Goal: Task Accomplishment & Management: Manage account settings

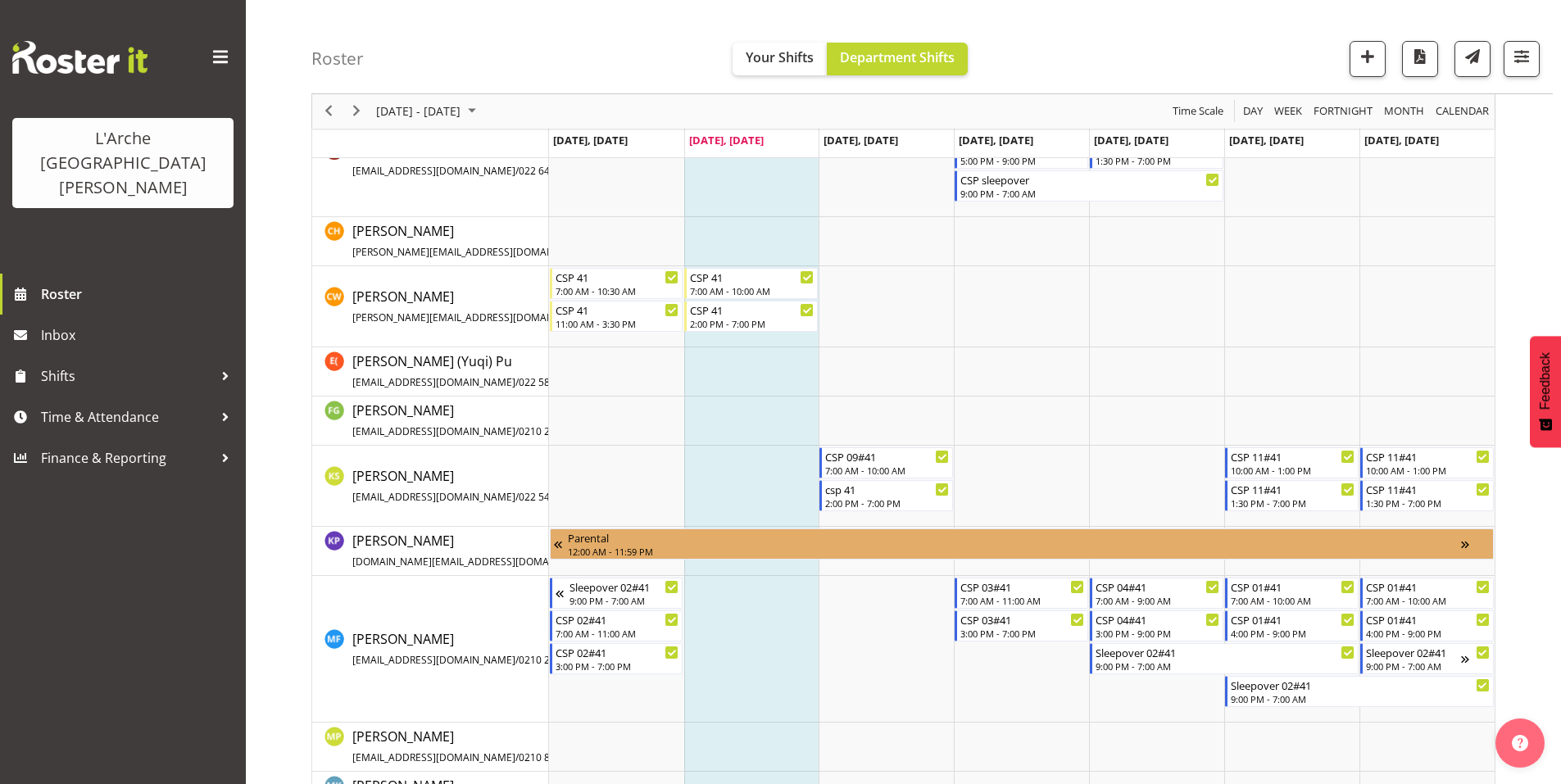
scroll to position [373, 0]
click at [1525, 56] on span "button" at bounding box center [1521, 56] width 22 height 22
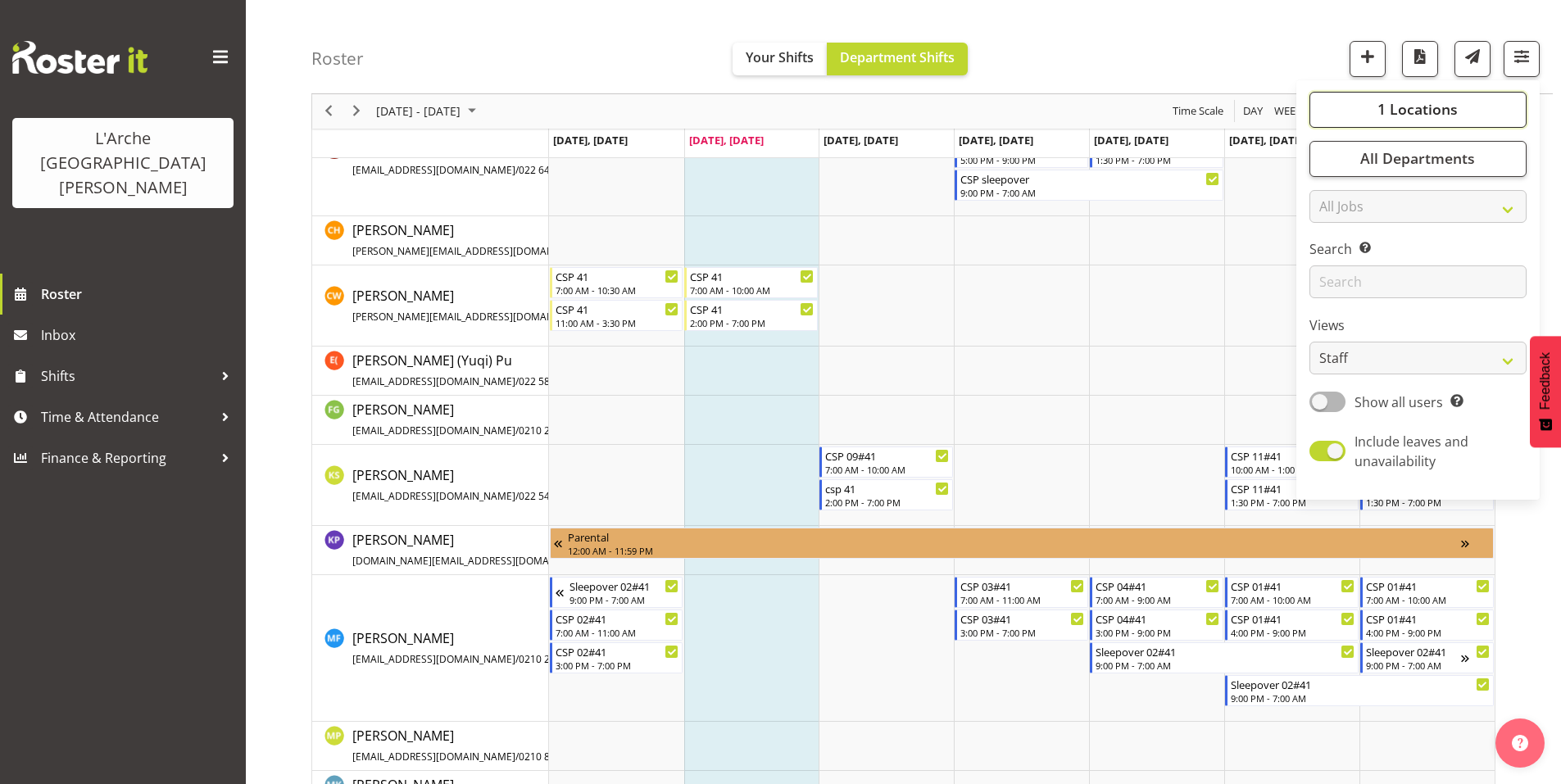
click at [1411, 100] on span "1 Locations" at bounding box center [1417, 110] width 80 height 20
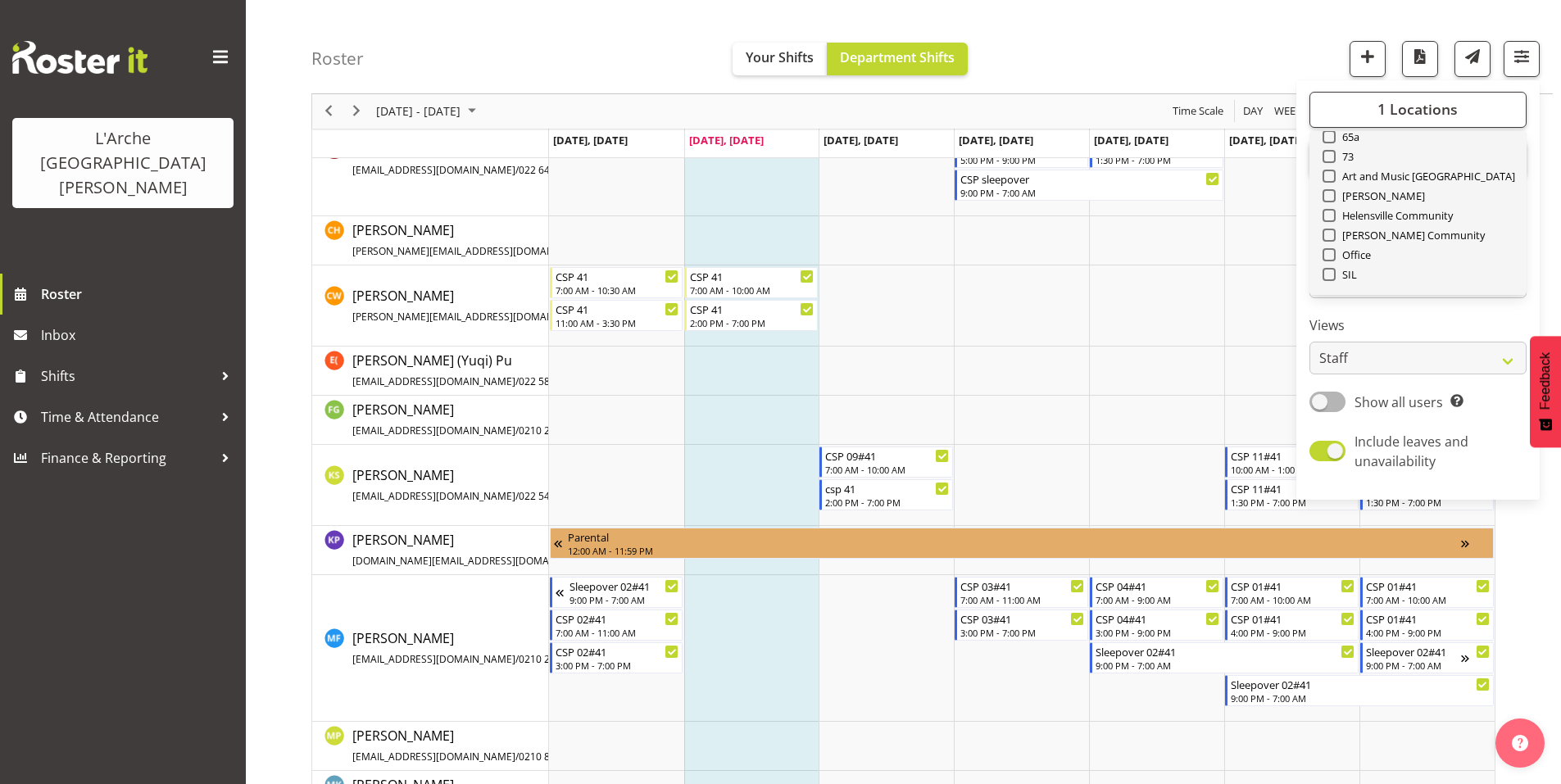
click at [1383, 305] on span "Select All" at bounding box center [1357, 313] width 51 height 16
checkbox input "true"
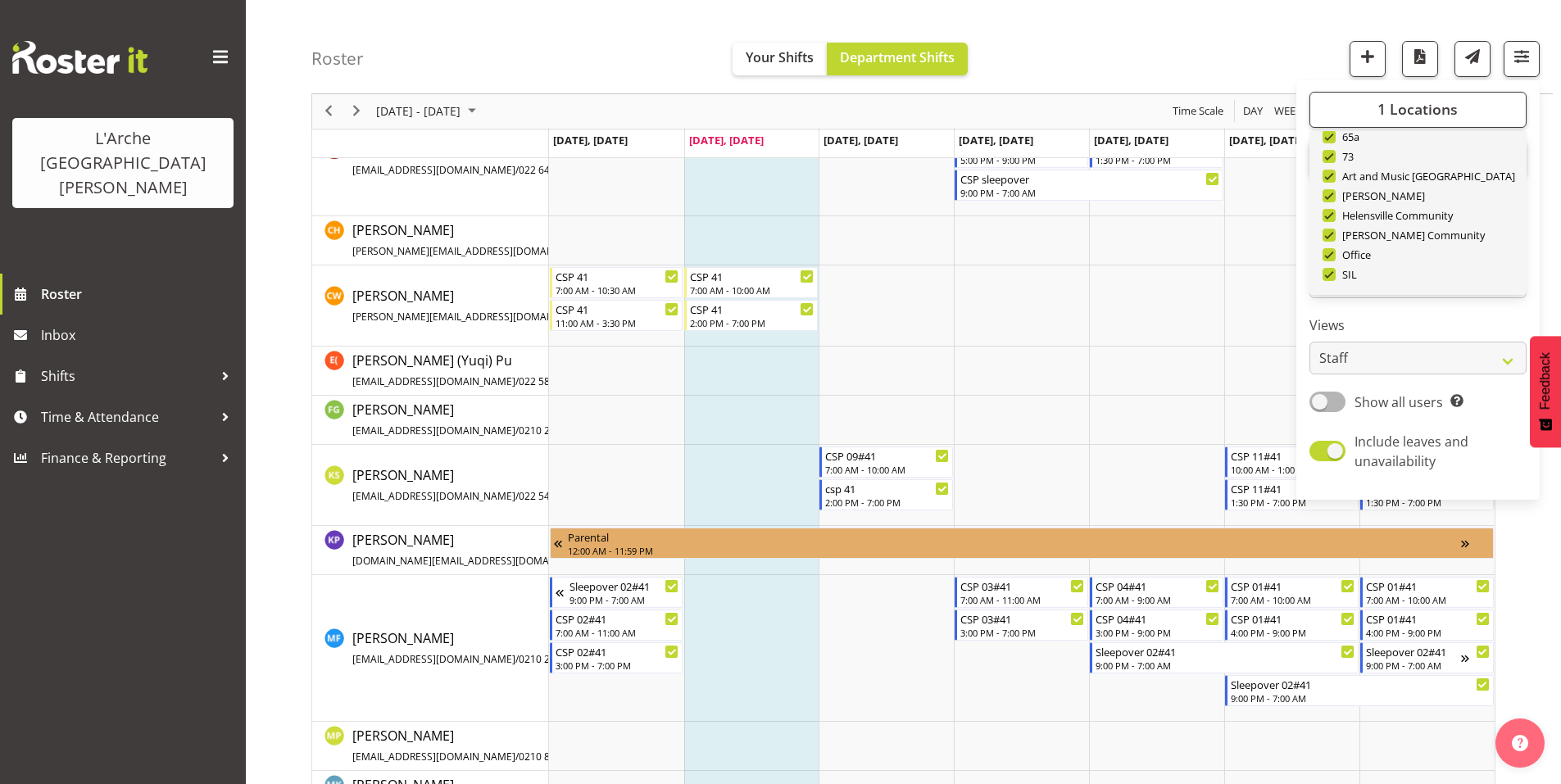
checkbox input "true"
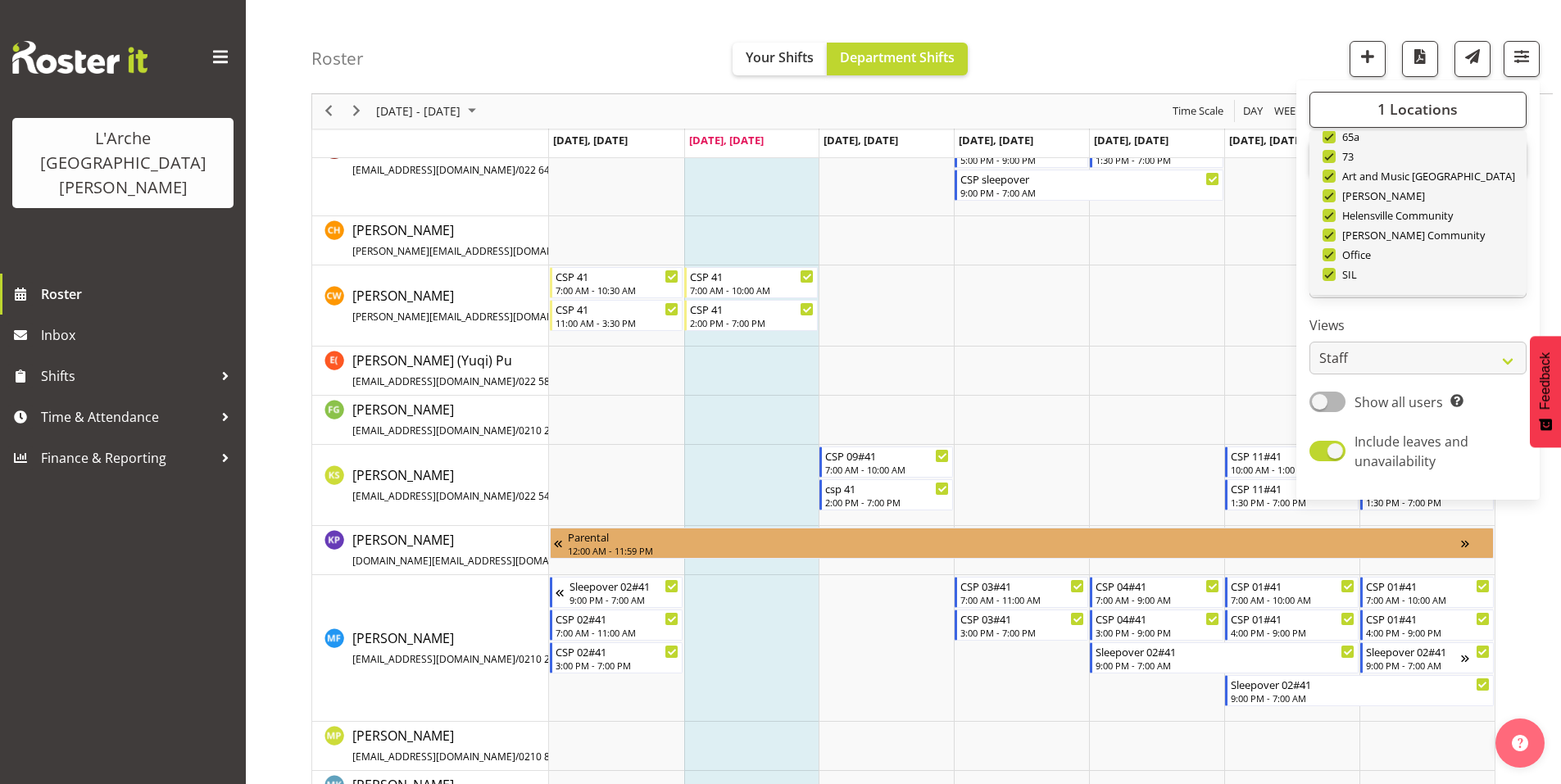
checkbox input "true"
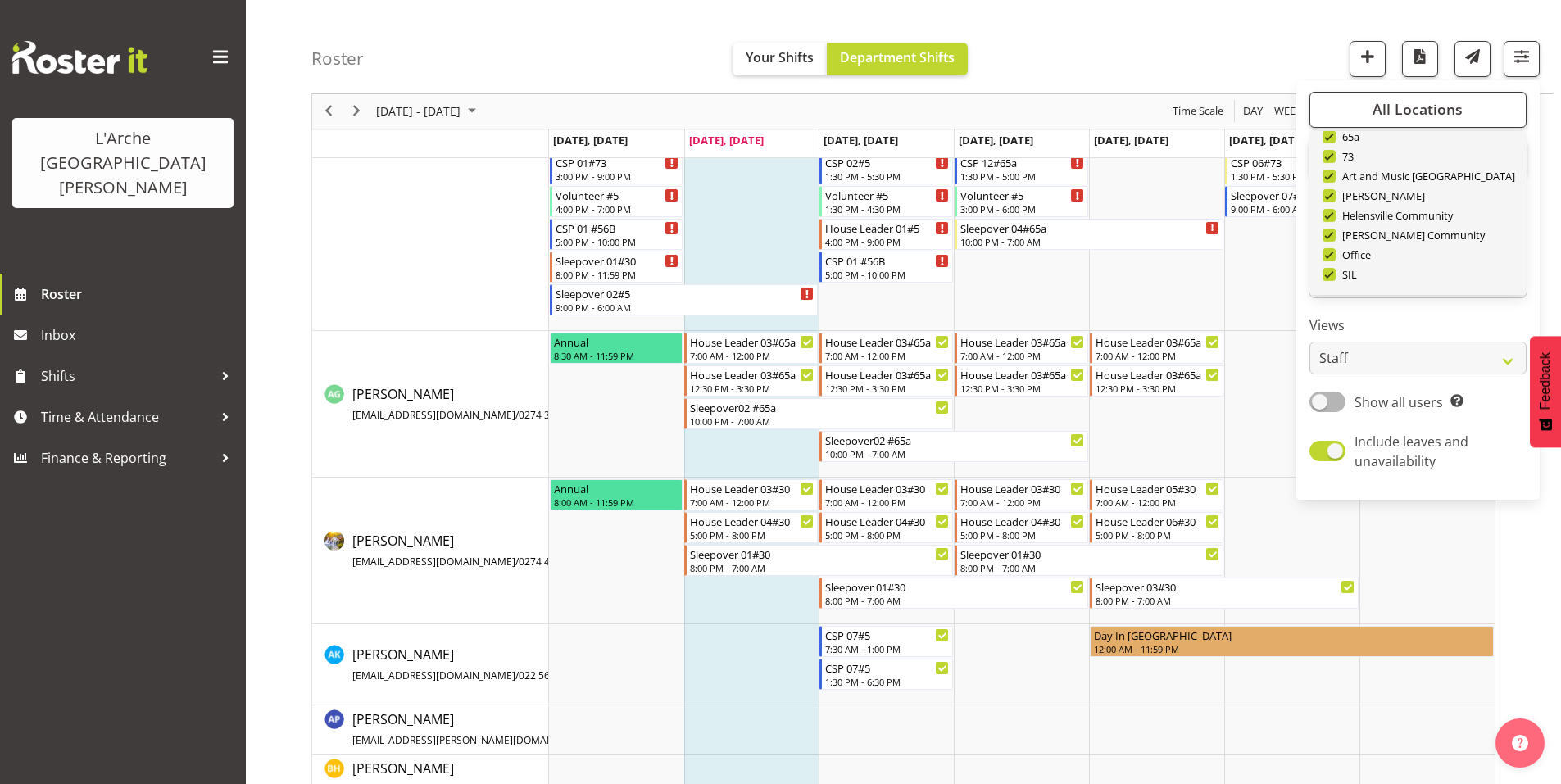
click at [1453, 305] on span "Deselect All" at bounding box center [1437, 313] width 66 height 16
checkbox input "false"
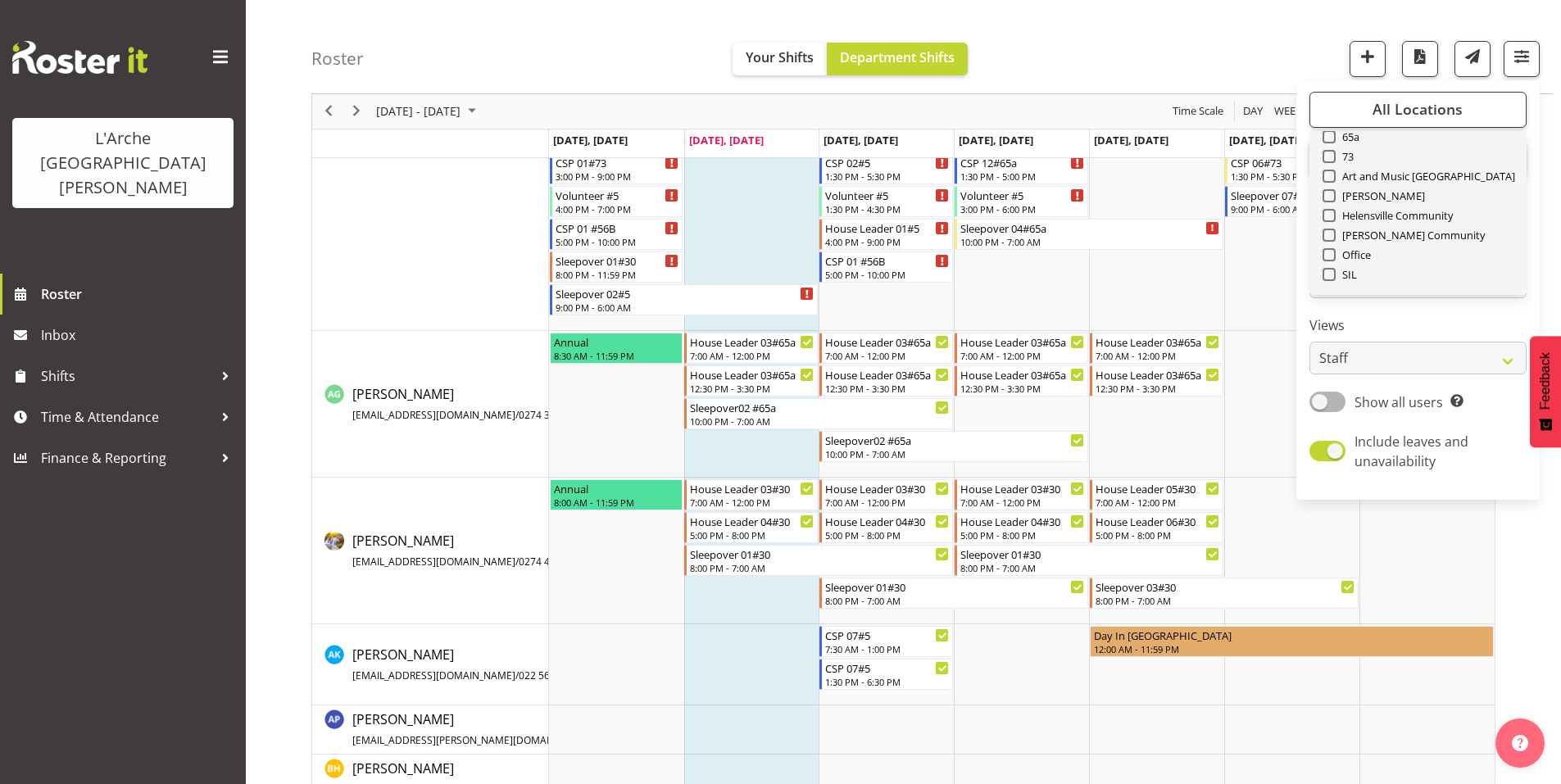
checkbox input "false"
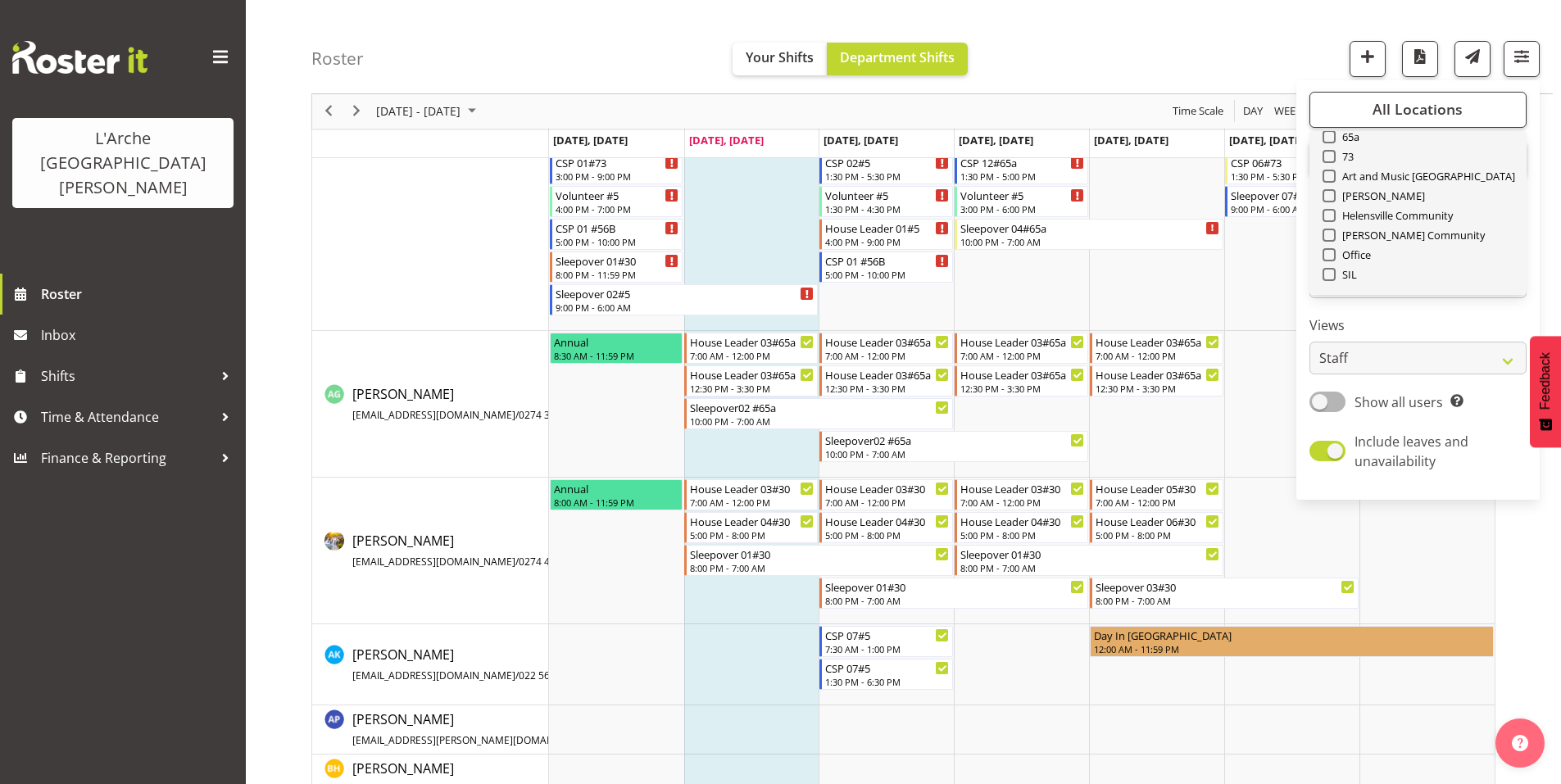
checkbox input "false"
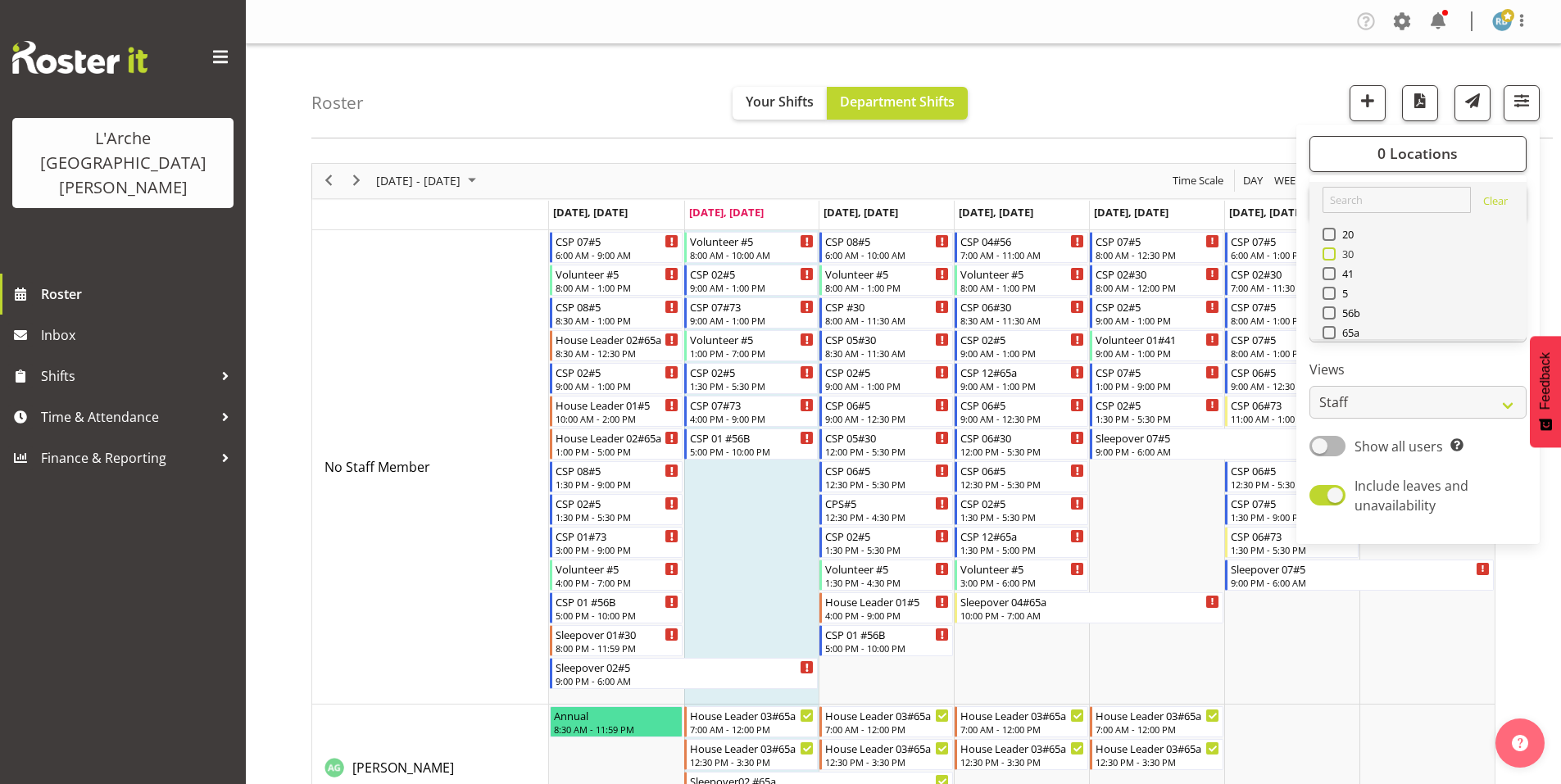
click at [1336, 247] on span at bounding box center [1329, 253] width 13 height 13
click at [1333, 248] on input "30" at bounding box center [1328, 253] width 11 height 11
checkbox input "true"
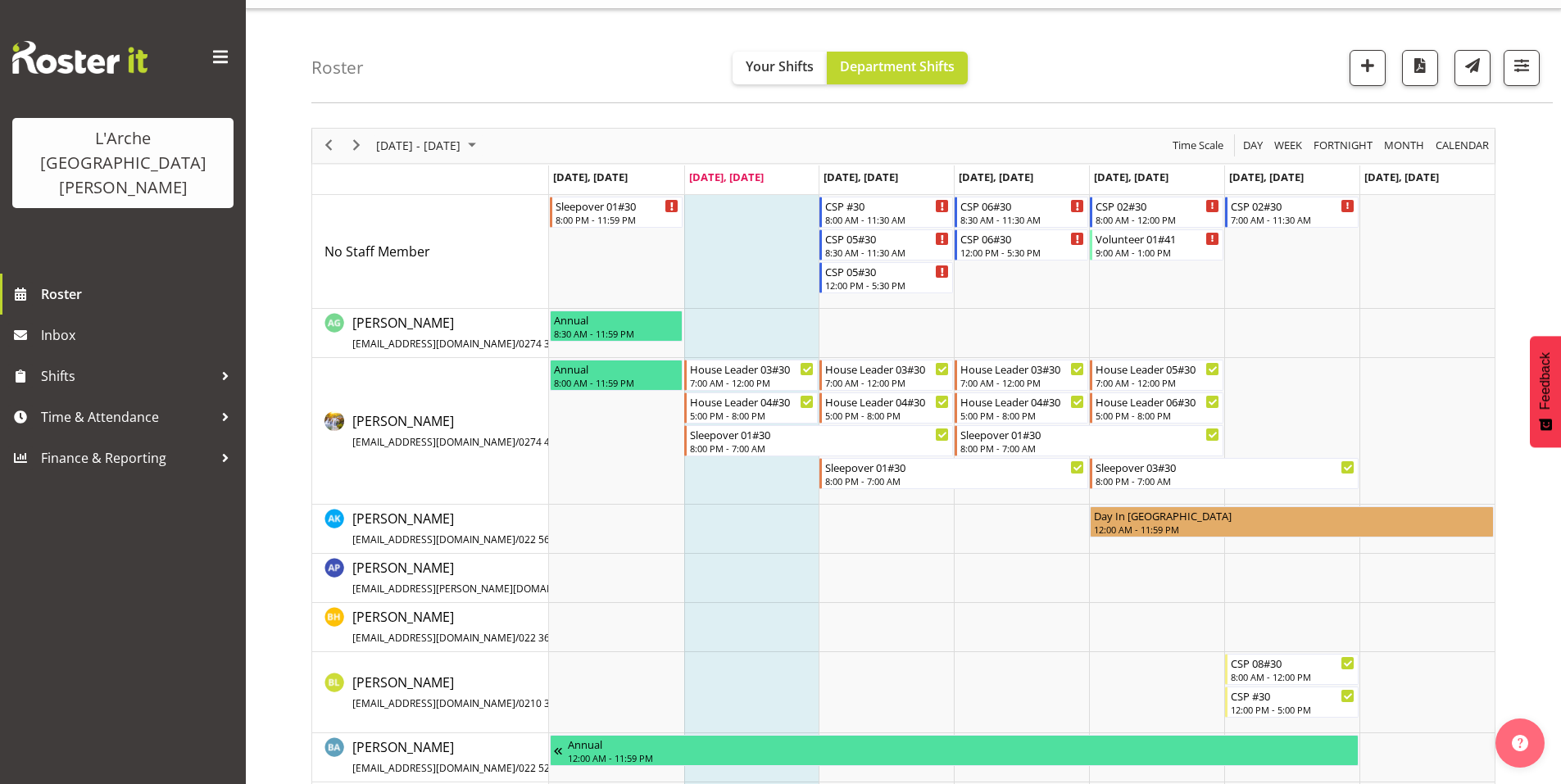
scroll to position [37, 0]
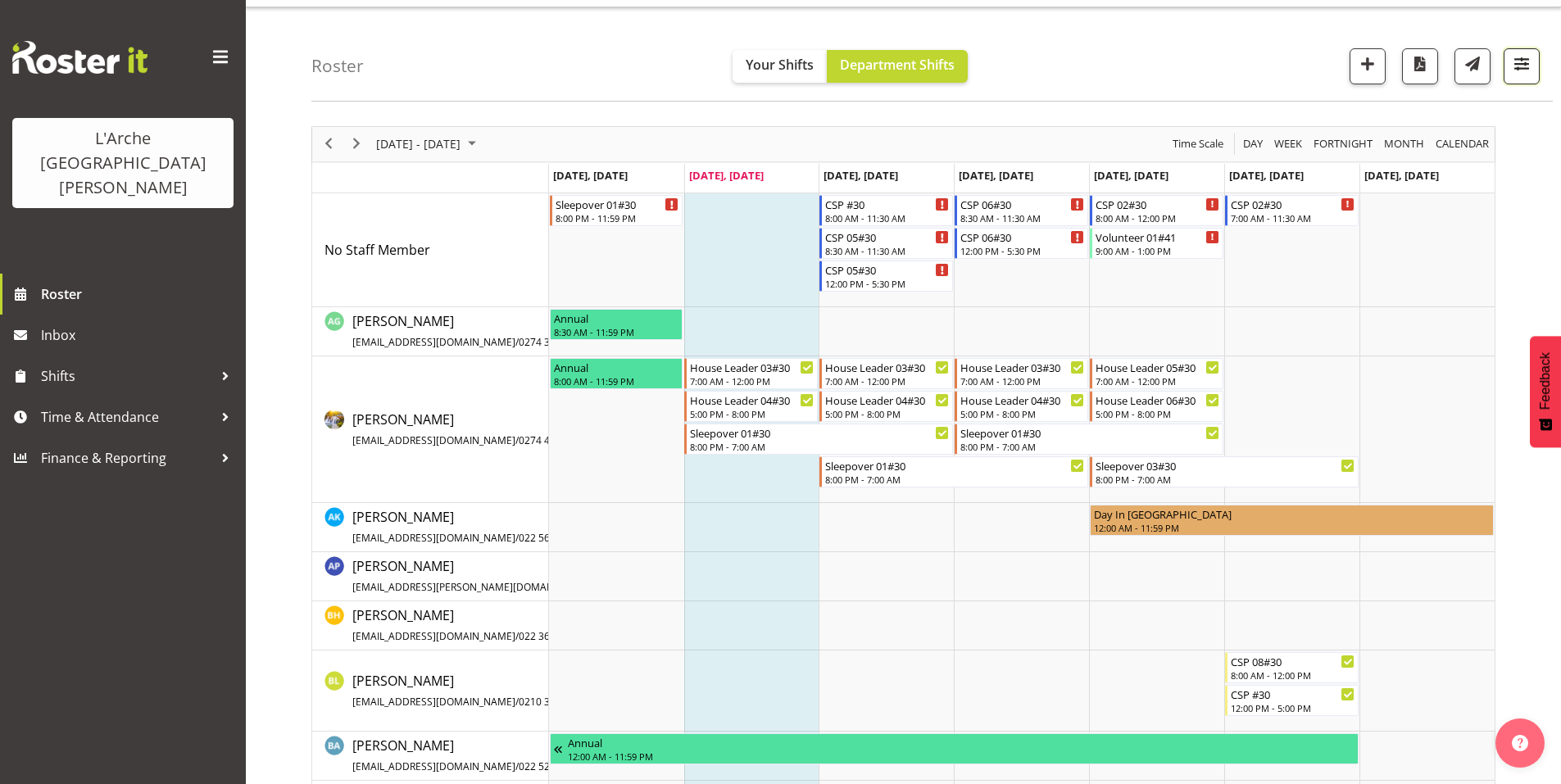
click at [1528, 54] on span "button" at bounding box center [1521, 64] width 22 height 22
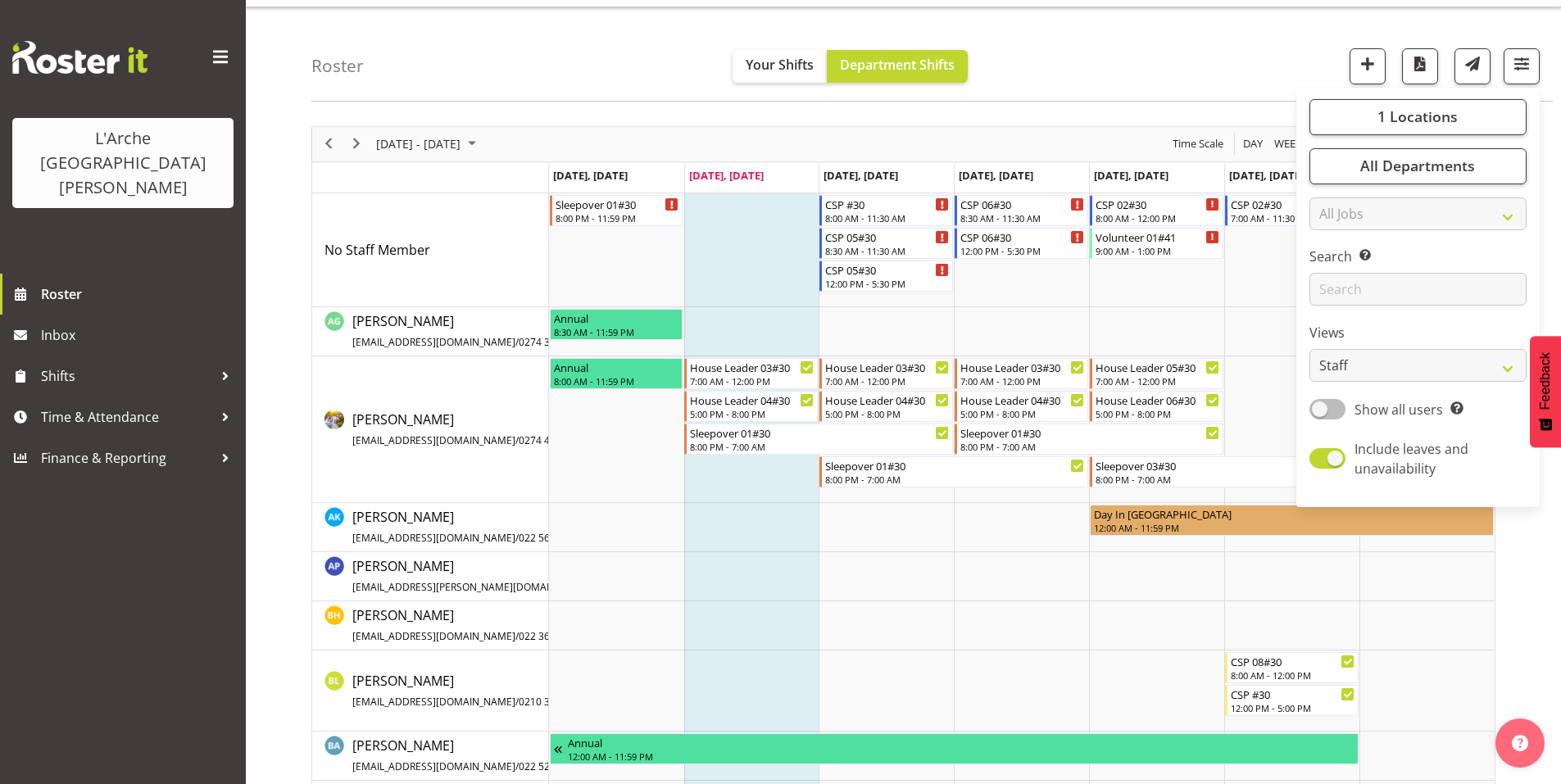
click at [1346, 399] on span at bounding box center [1327, 409] width 36 height 21
click at [1320, 404] on input "Show all users Show only rostered employees" at bounding box center [1314, 409] width 11 height 11
checkbox input "true"
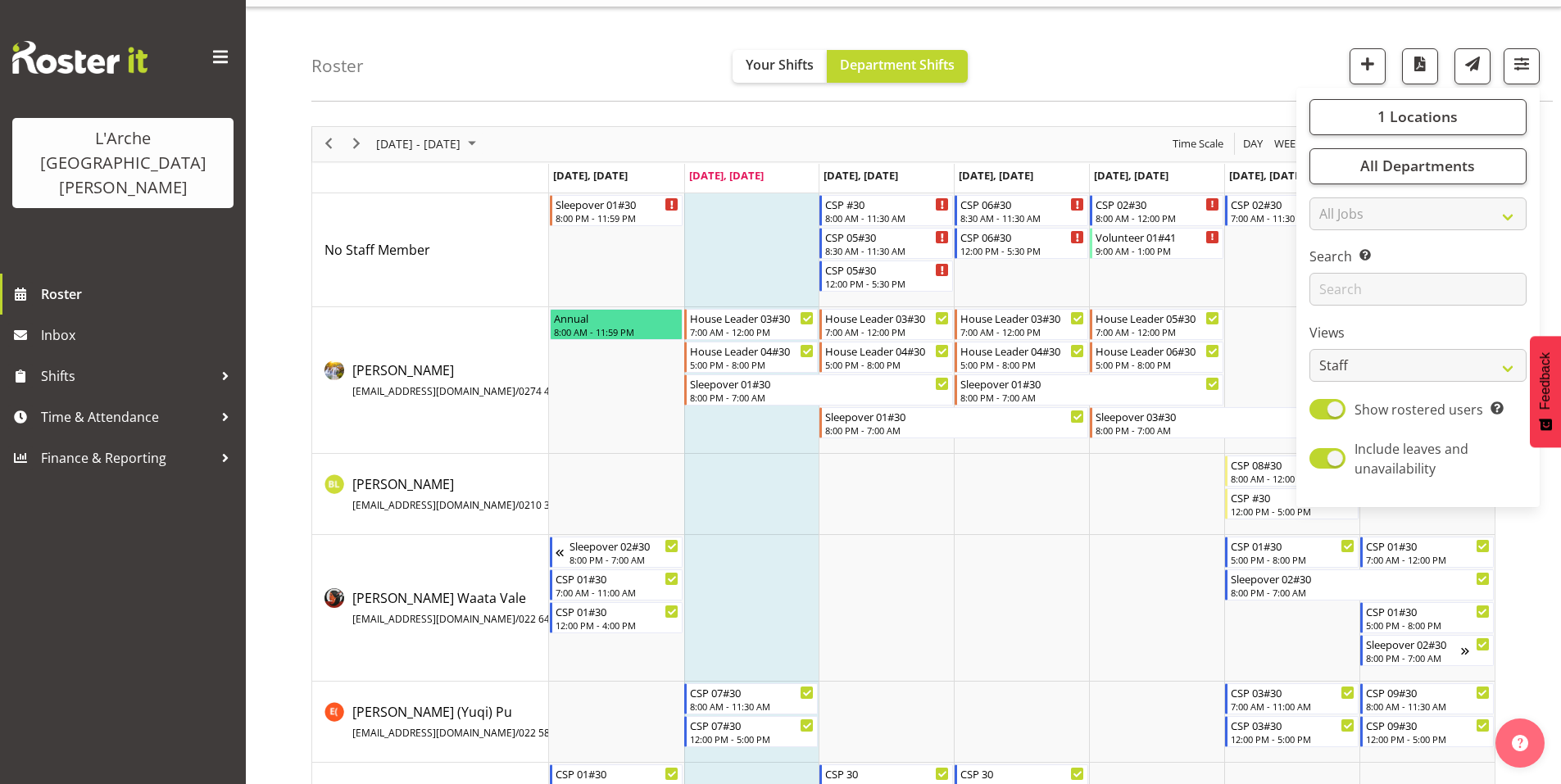
click at [269, 521] on div "Roster Your Shifts Department Shifts 1 Locations Clear 20 30 41 5 56b 65a 73 Ar…" at bounding box center [903, 447] width 1315 height 882
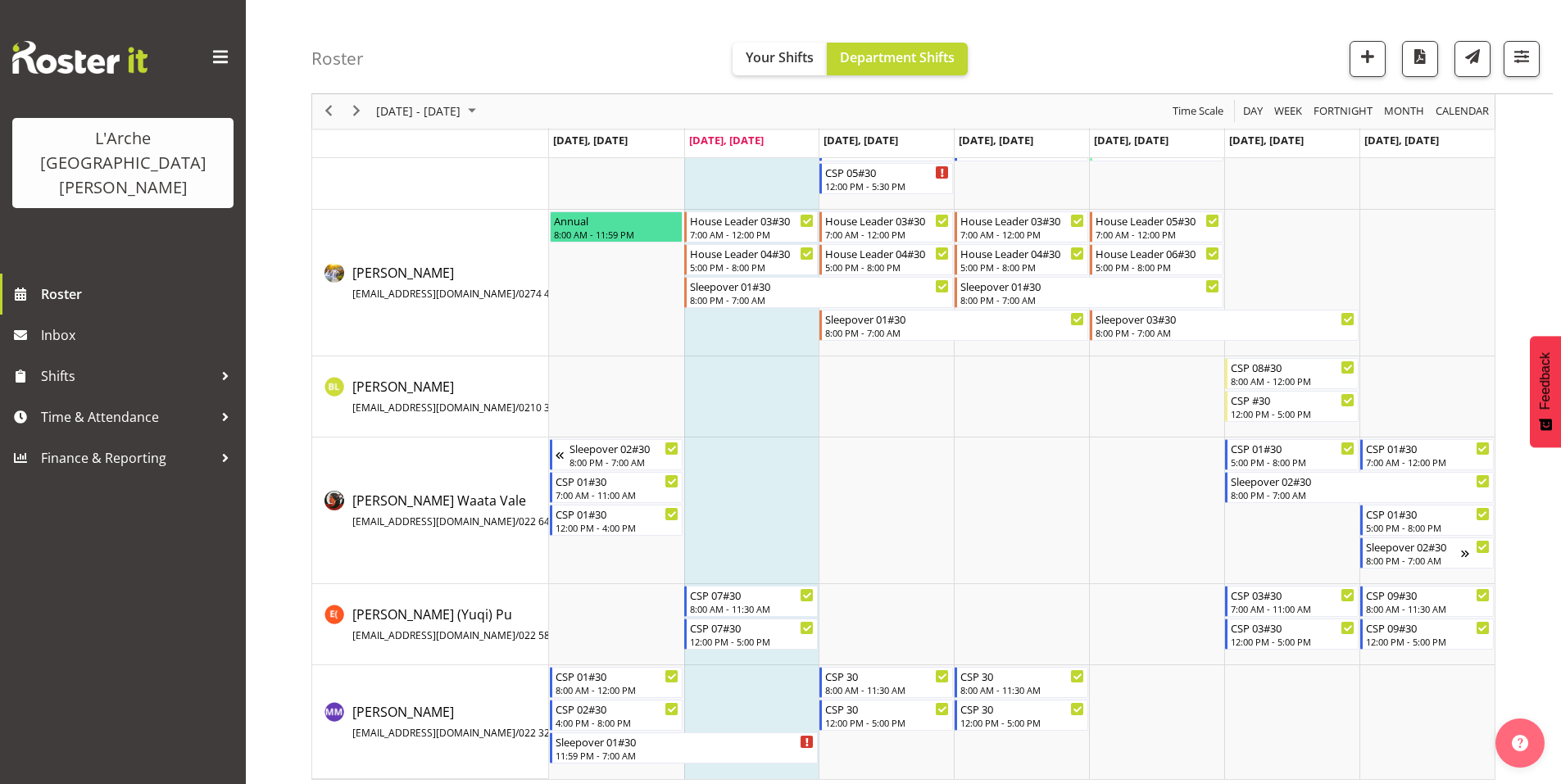
scroll to position [133, 0]
click at [1515, 59] on button "button" at bounding box center [1521, 58] width 36 height 36
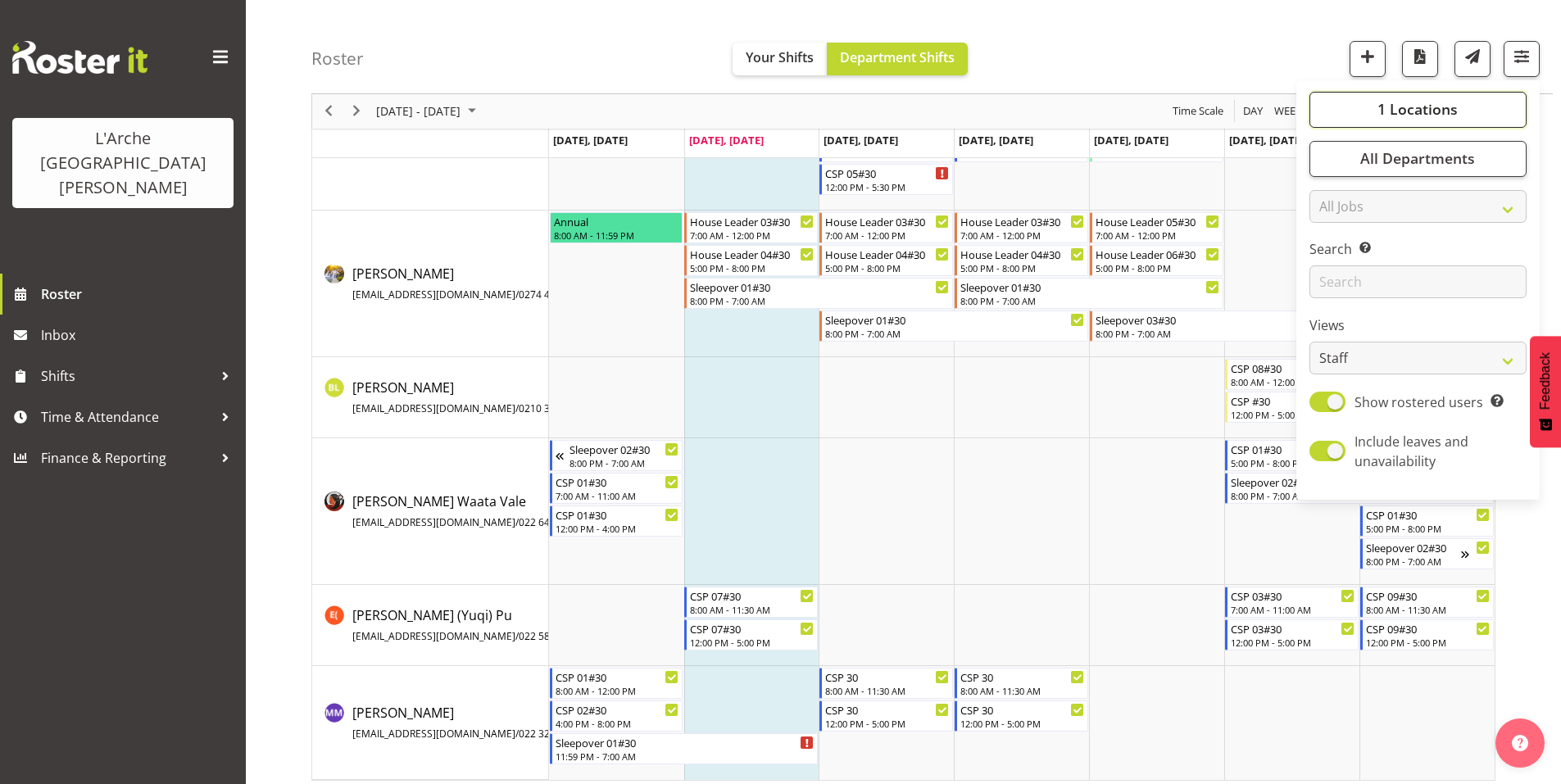
click at [1434, 92] on button "1 Locations" at bounding box center [1418, 110] width 217 height 36
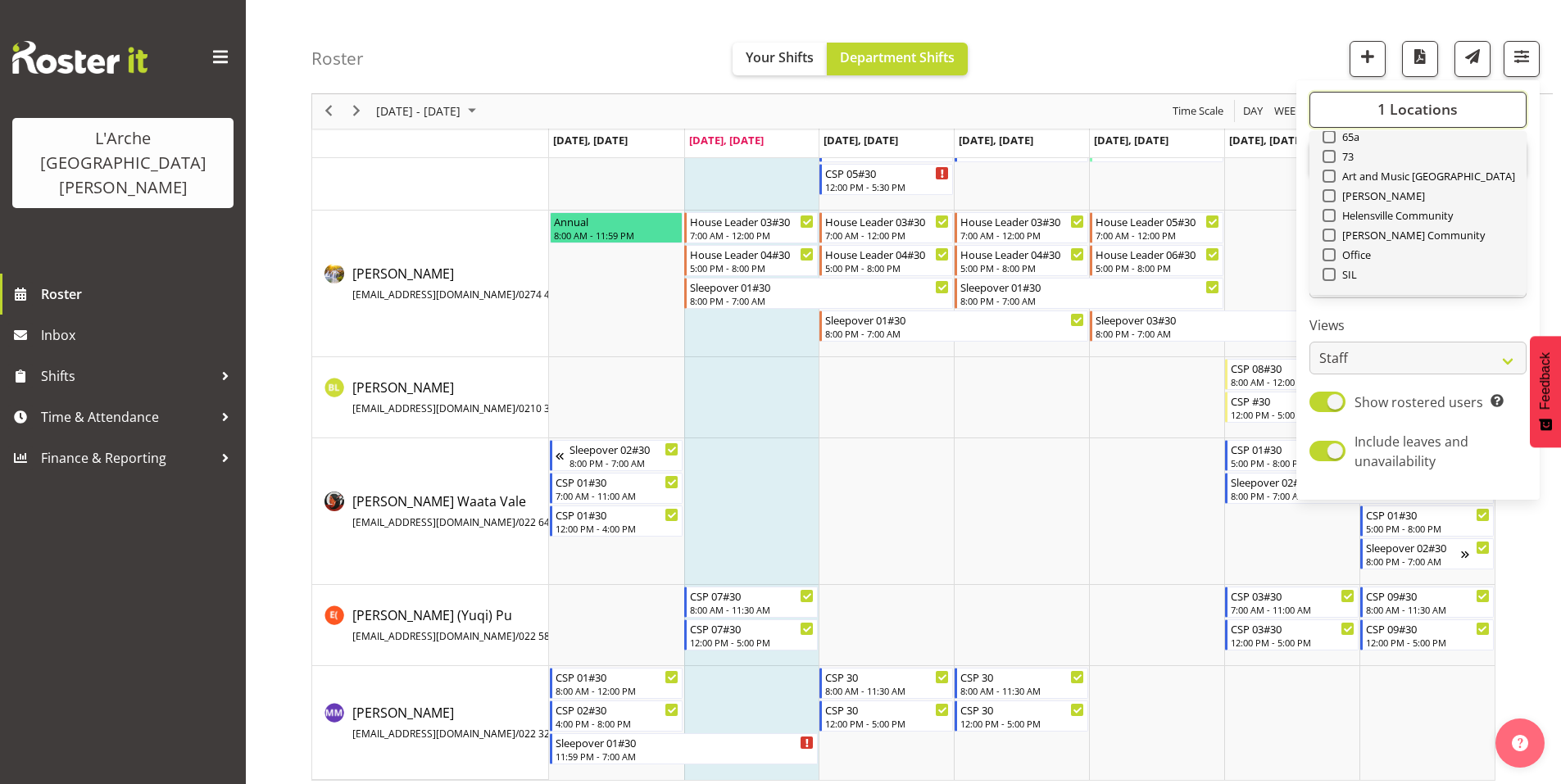
scroll to position [0, 0]
click at [1336, 223] on span at bounding box center [1329, 229] width 13 height 13
click at [1333, 224] on input "41" at bounding box center [1328, 229] width 11 height 11
checkbox input "true"
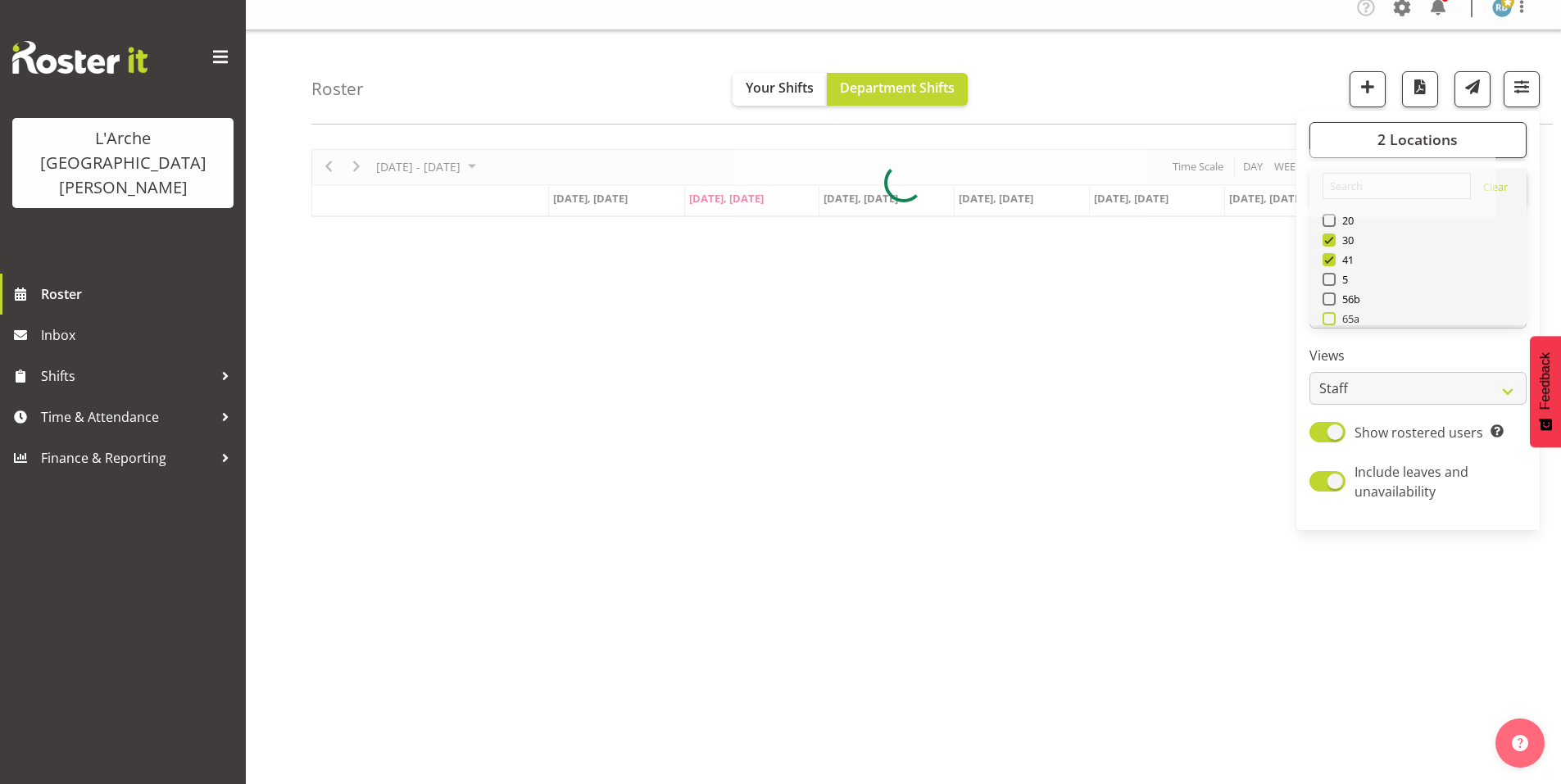
click at [1336, 312] on span at bounding box center [1329, 318] width 13 height 13
click at [1333, 313] on input "65a" at bounding box center [1328, 318] width 11 height 11
checkbox input "true"
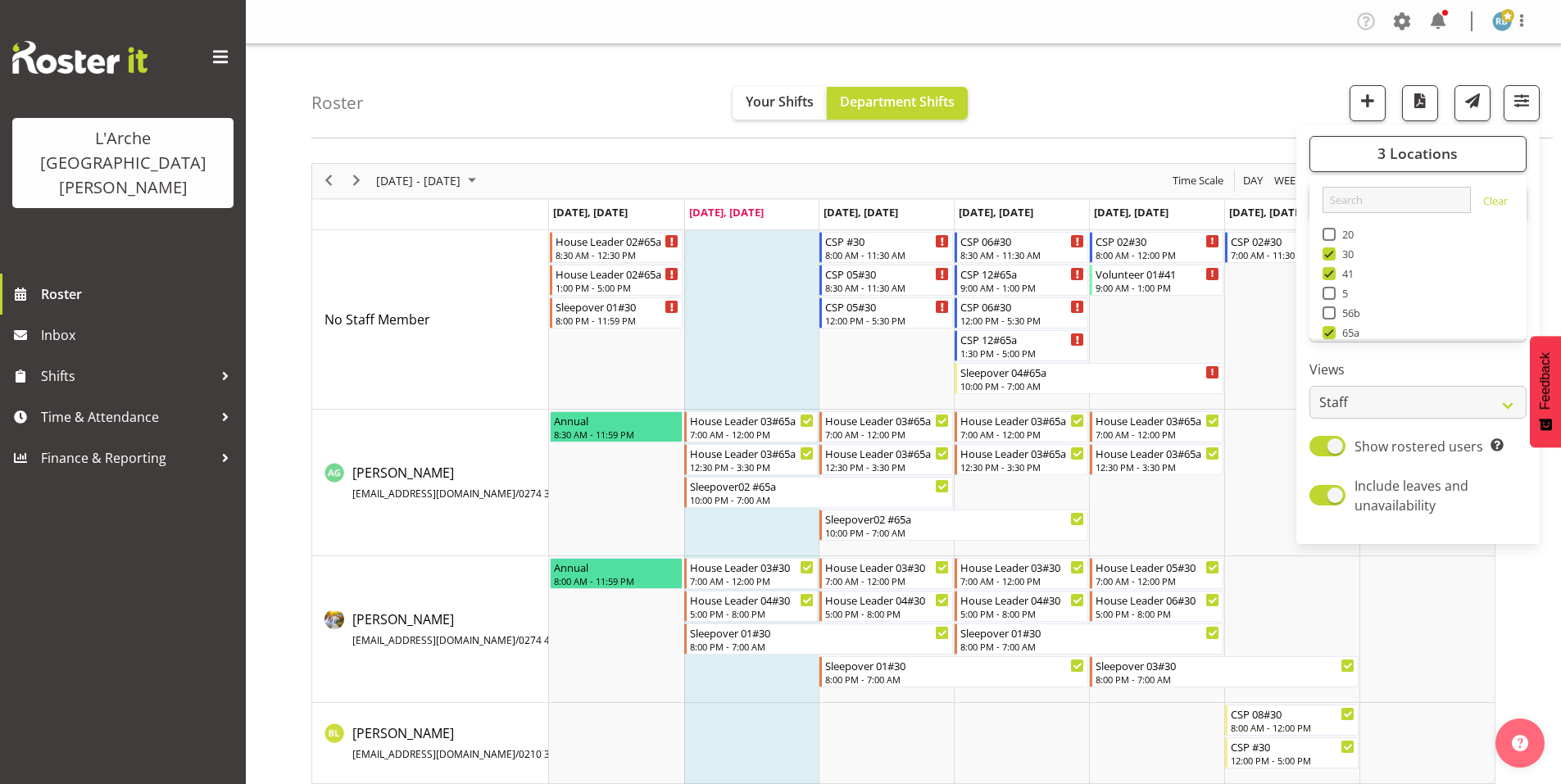
click at [1215, 92] on div "Roster Your Shifts Department Shifts 3 Locations Clear 20 30 41 5 56b 65a 73 Ar…" at bounding box center [932, 91] width 1242 height 94
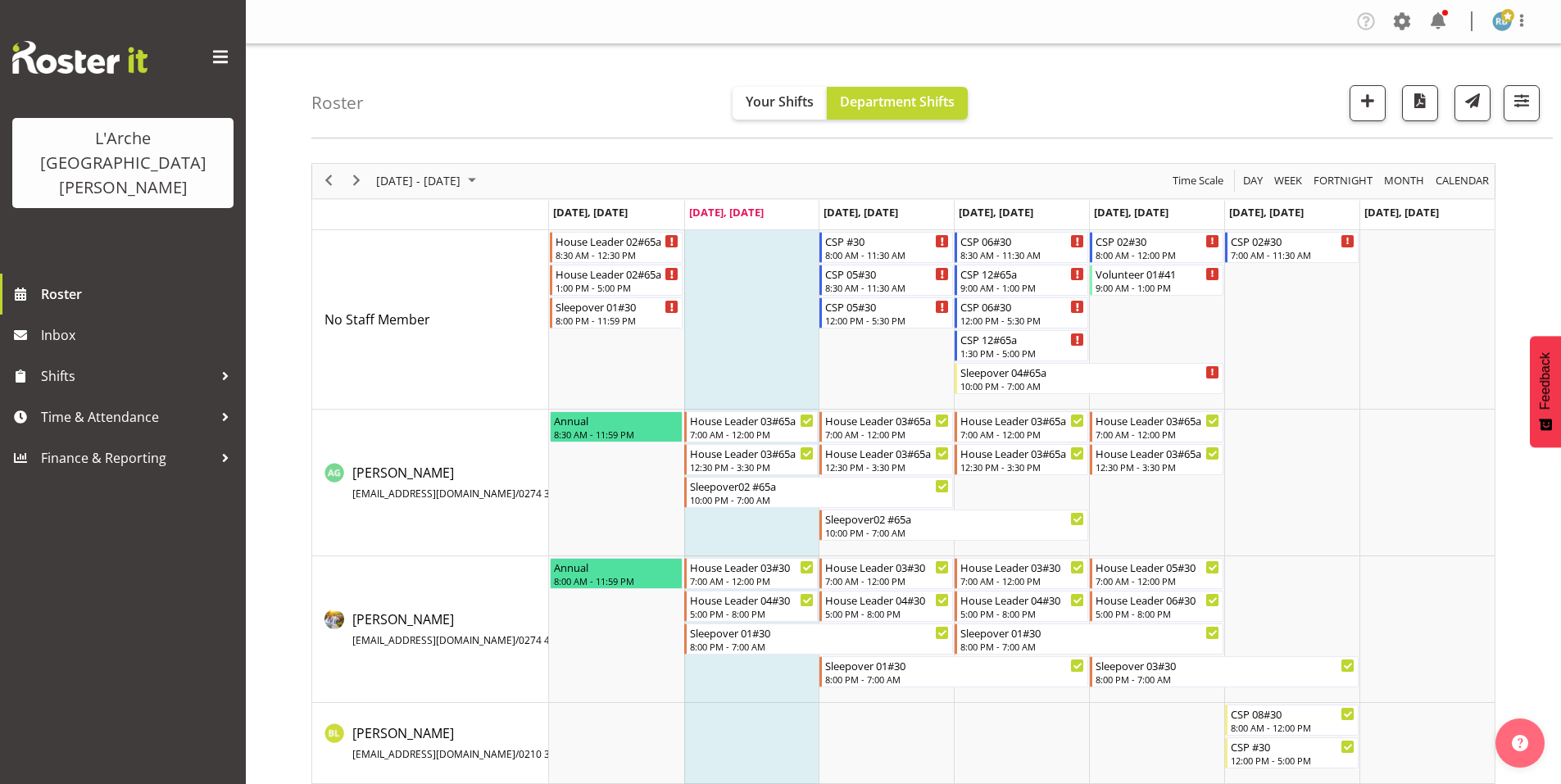
click at [1269, 63] on div "Roster Your Shifts Department Shifts 3 Locations Clear 20 30 41 5 56b 65a 73 Ar…" at bounding box center [932, 91] width 1242 height 94
click at [1520, 90] on span "button" at bounding box center [1521, 101] width 22 height 22
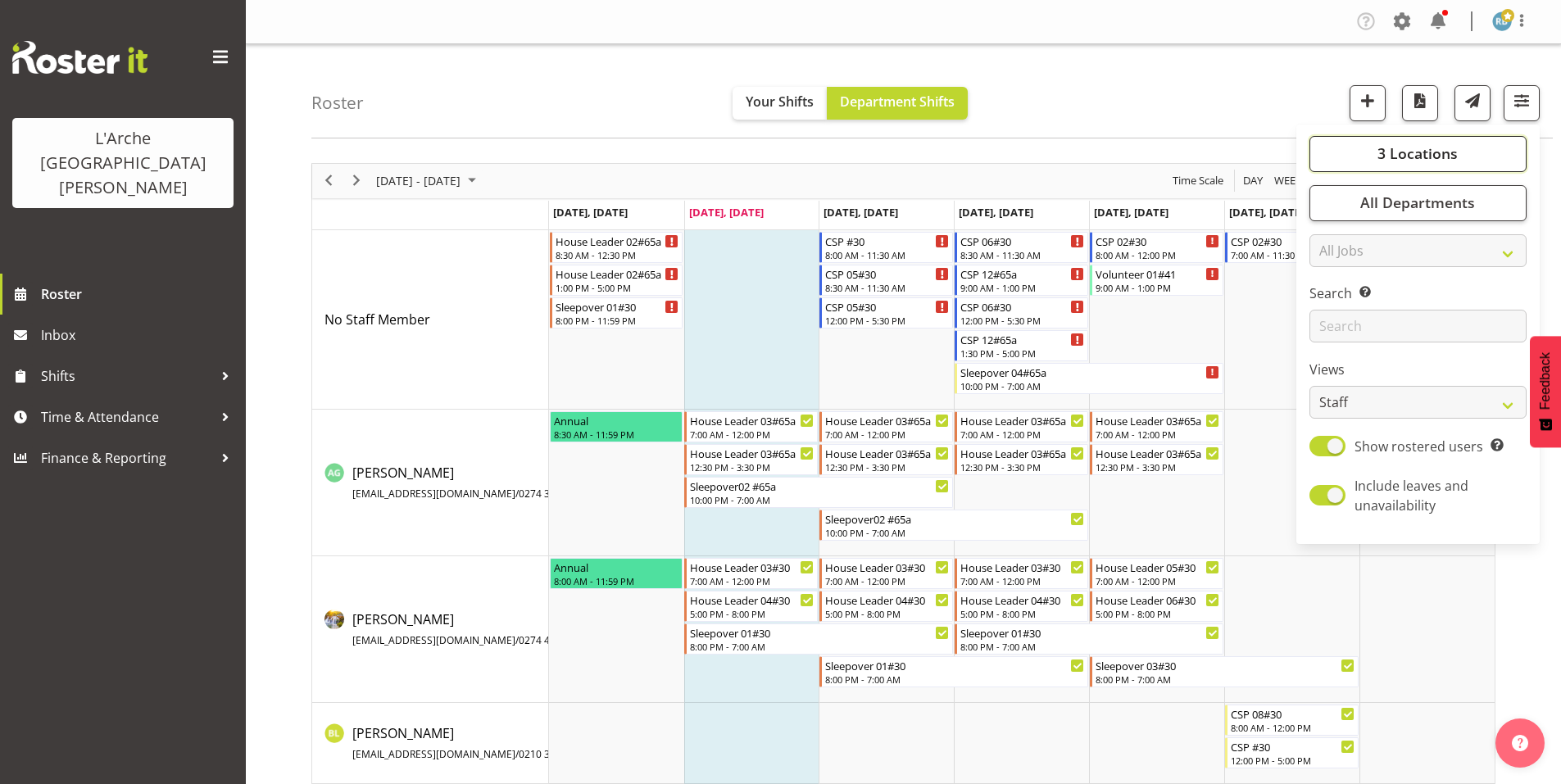
click at [1435, 143] on span "3 Locations" at bounding box center [1417, 153] width 80 height 20
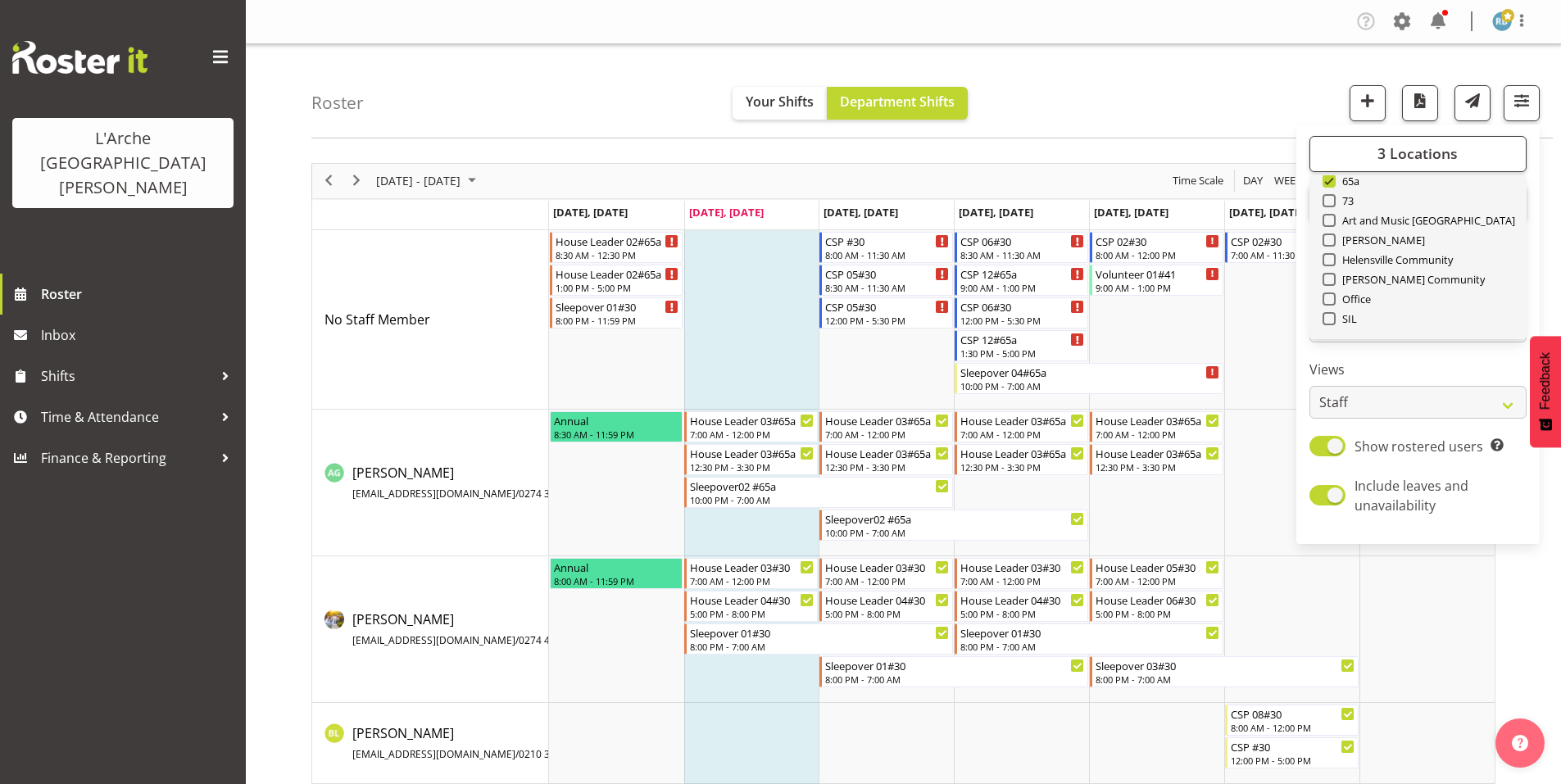
click at [1459, 350] on span "Deselect All" at bounding box center [1437, 357] width 66 height 16
checkbox input "false"
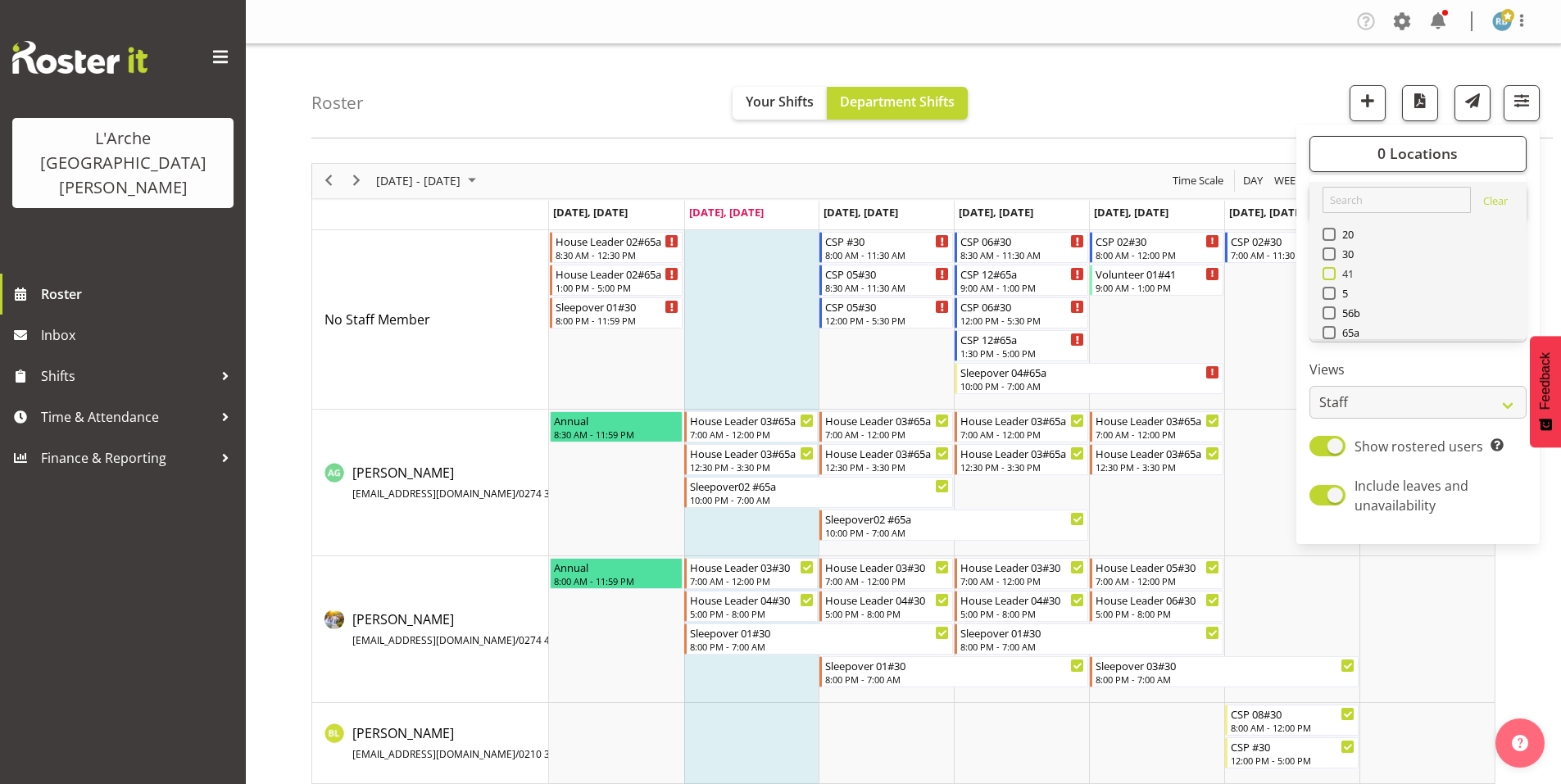
click at [1355, 267] on label "41" at bounding box center [1339, 273] width 32 height 13
click at [1333, 268] on input "41" at bounding box center [1328, 273] width 11 height 11
checkbox input "true"
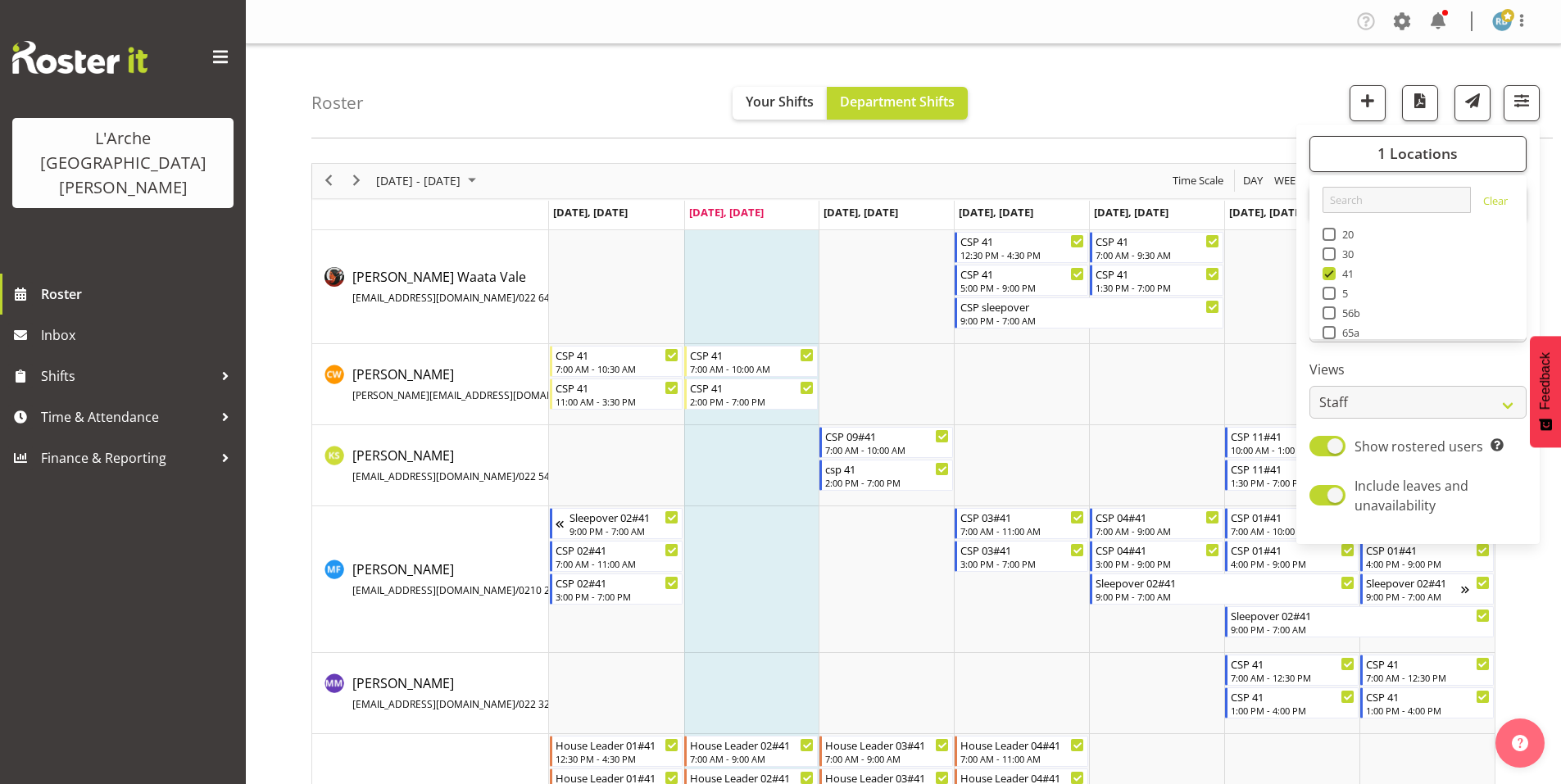
click at [283, 168] on div "Roster Your Shifts Department Shifts 1 Locations Clear 20 30 41 5 56b 65a 73 Ar…" at bounding box center [903, 469] width 1315 height 849
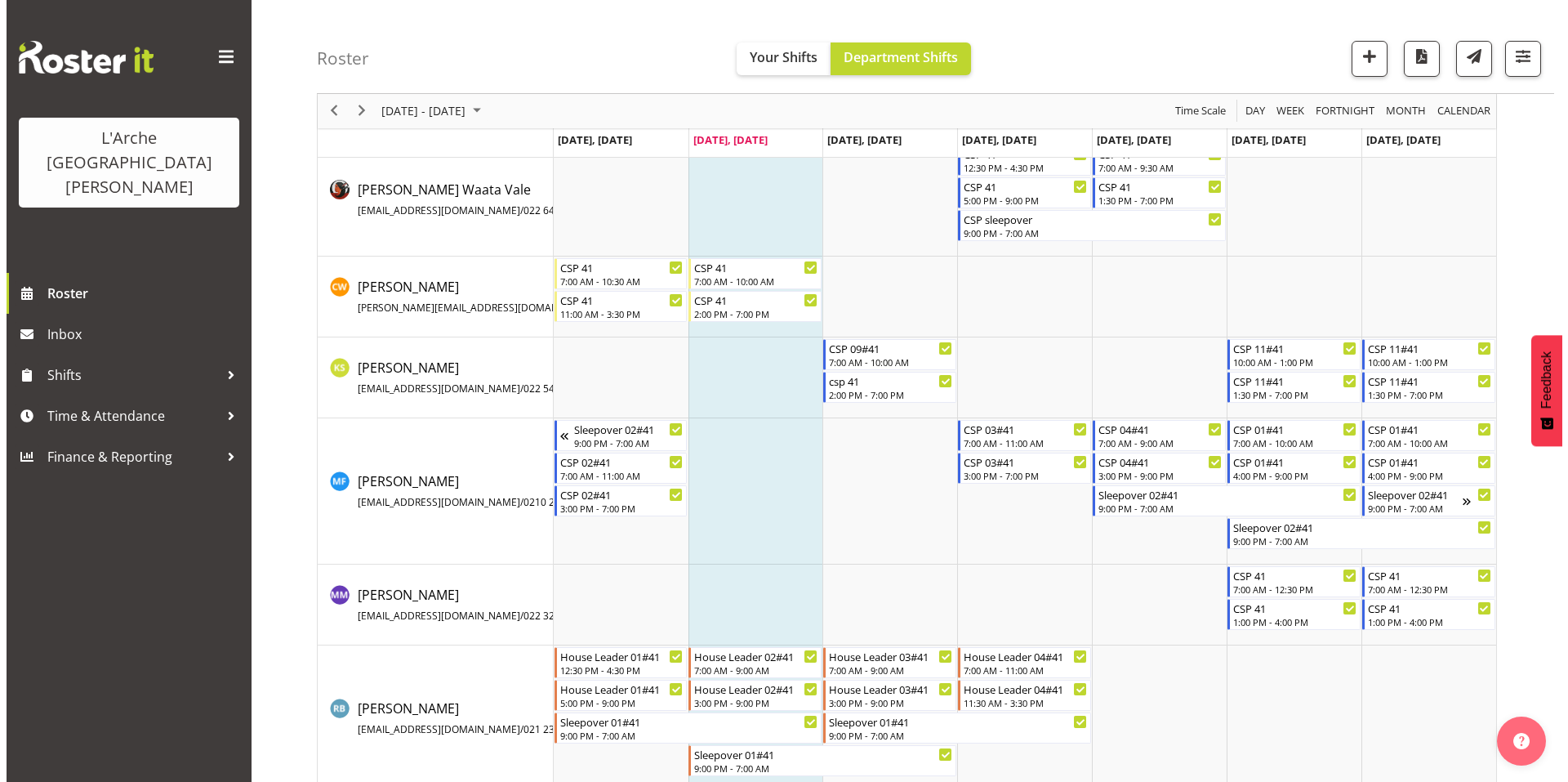
scroll to position [101, 0]
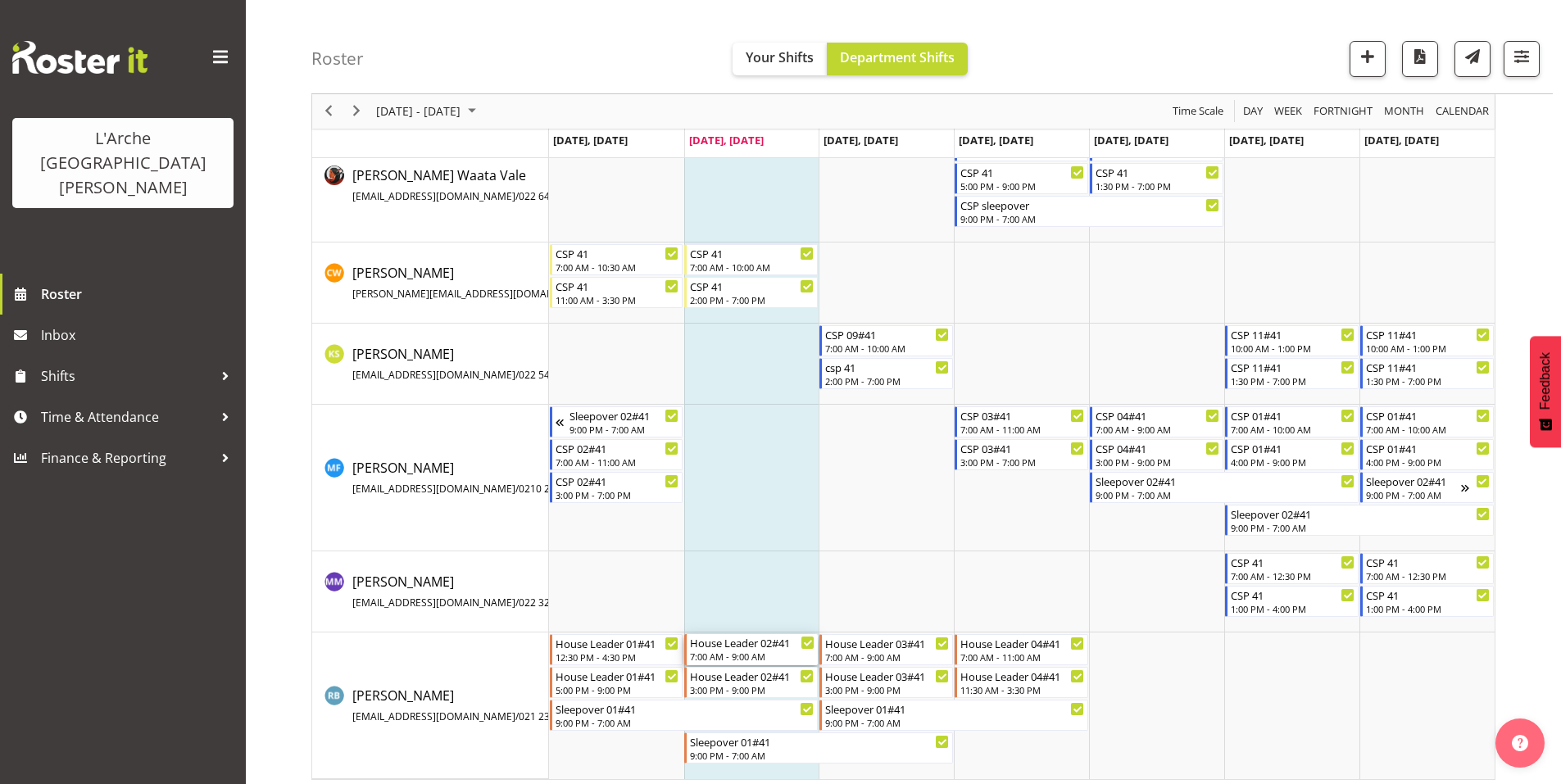
click at [757, 650] on div "7:00 AM - 9:00 AM" at bounding box center [752, 656] width 124 height 13
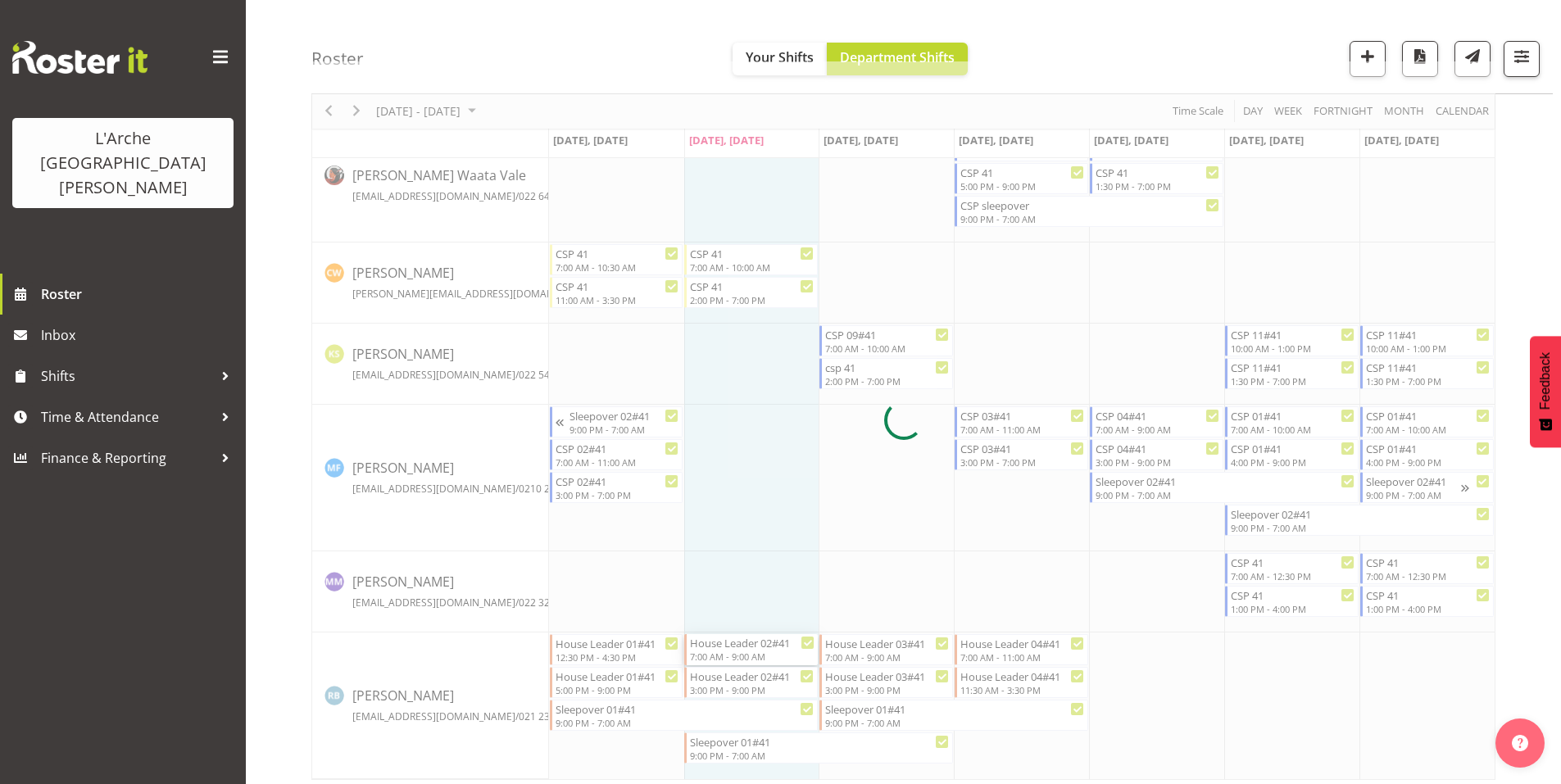
select select
select select "8"
select select "2025"
select select "9"
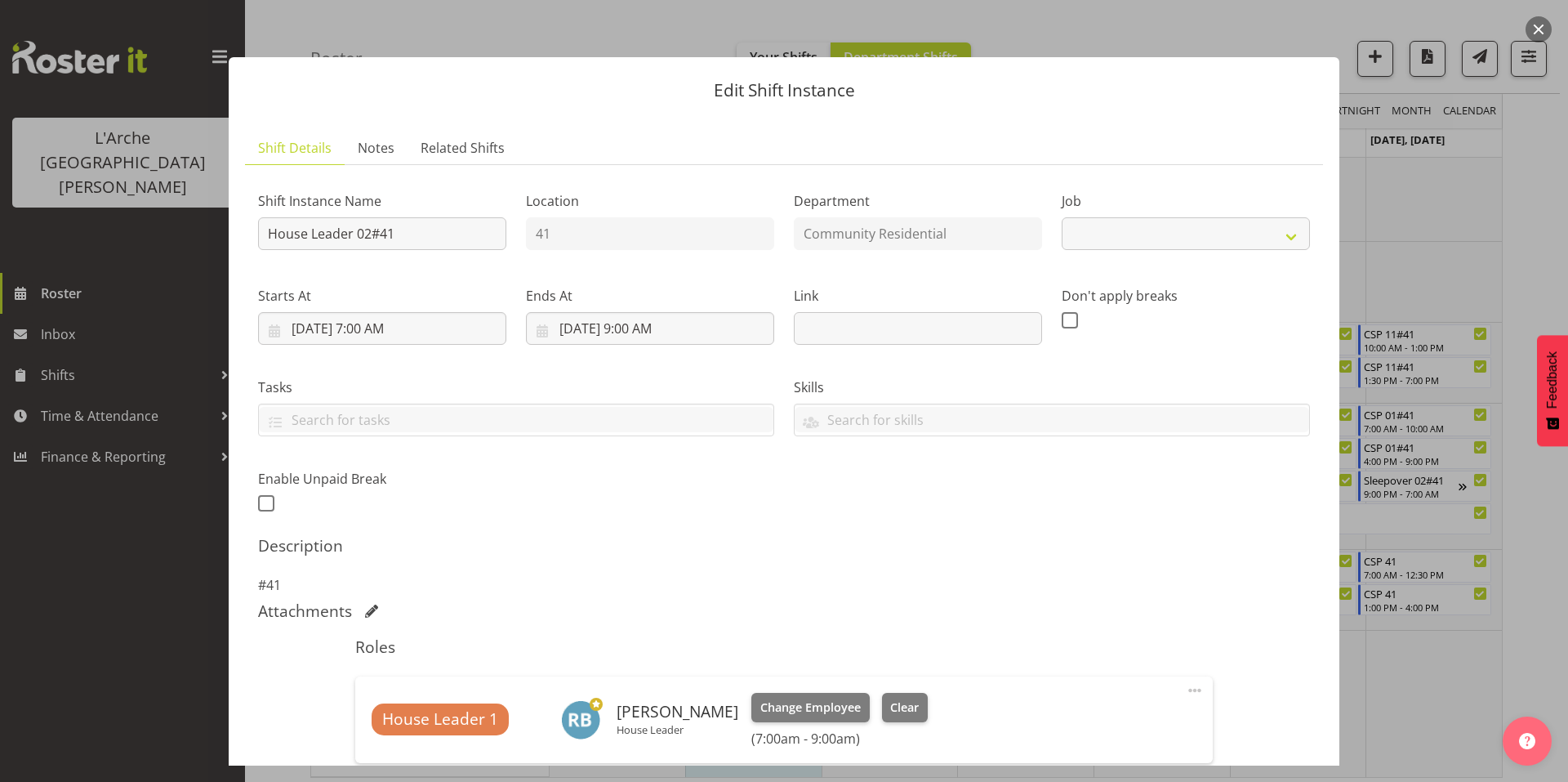
select select "1"
click at [642, 312] on input "[DATE] 9:00 AM" at bounding box center [650, 328] width 248 height 33
click at [644, 659] on select "00 01 02 03 04 05 06 07 08 09 10 11 12 13 14 15 16 17 18 19 20 21 22 23" at bounding box center [650, 675] width 36 height 33
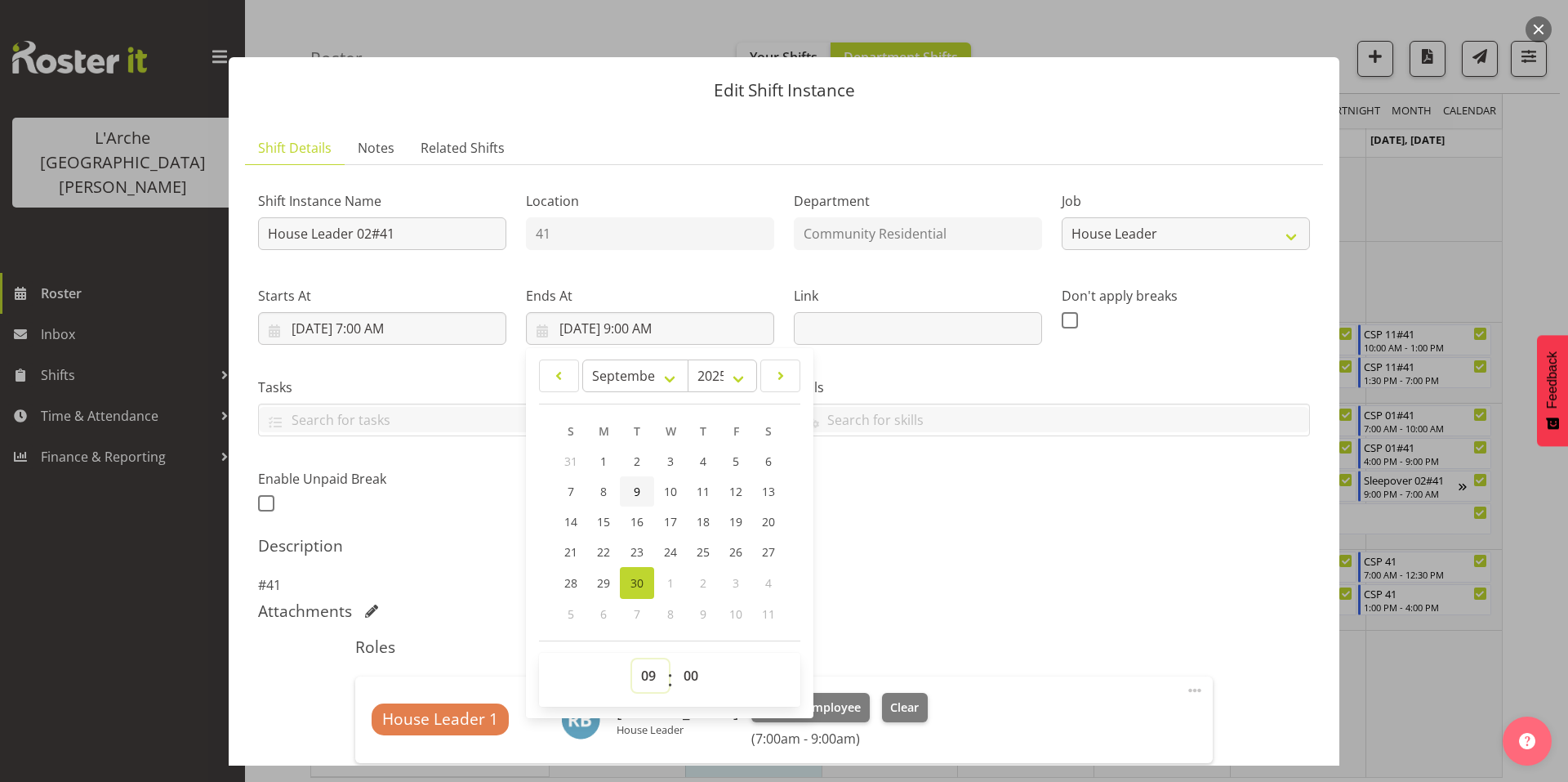
select select "12"
click at [632, 659] on select "00 01 02 03 04 05 06 07 08 09 10 11 12 13 14 15 16 17 18 19 20 21 22 23" at bounding box center [650, 675] width 36 height 33
type input "[DATE] 12:00 PM"
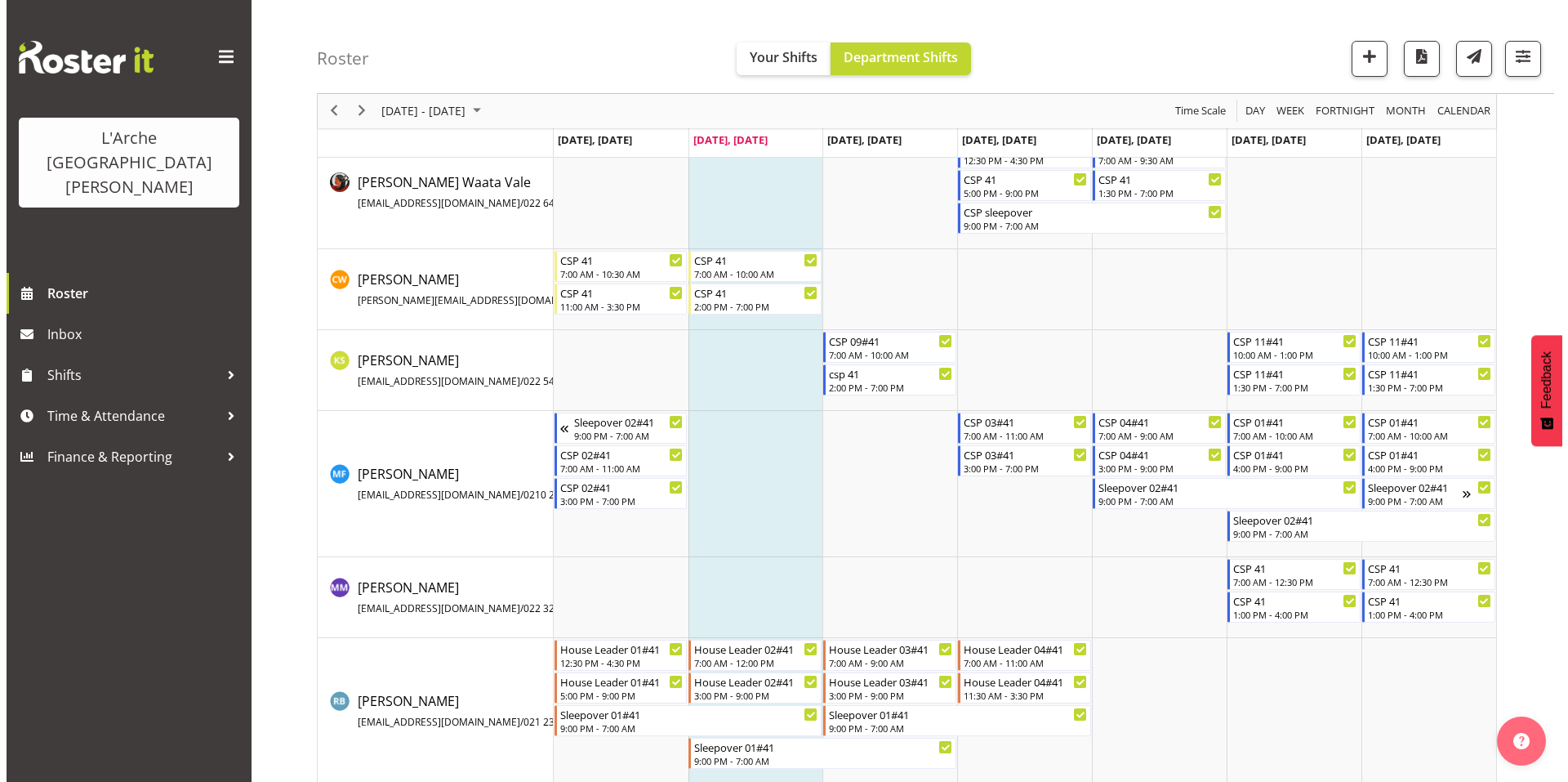
scroll to position [101, 0]
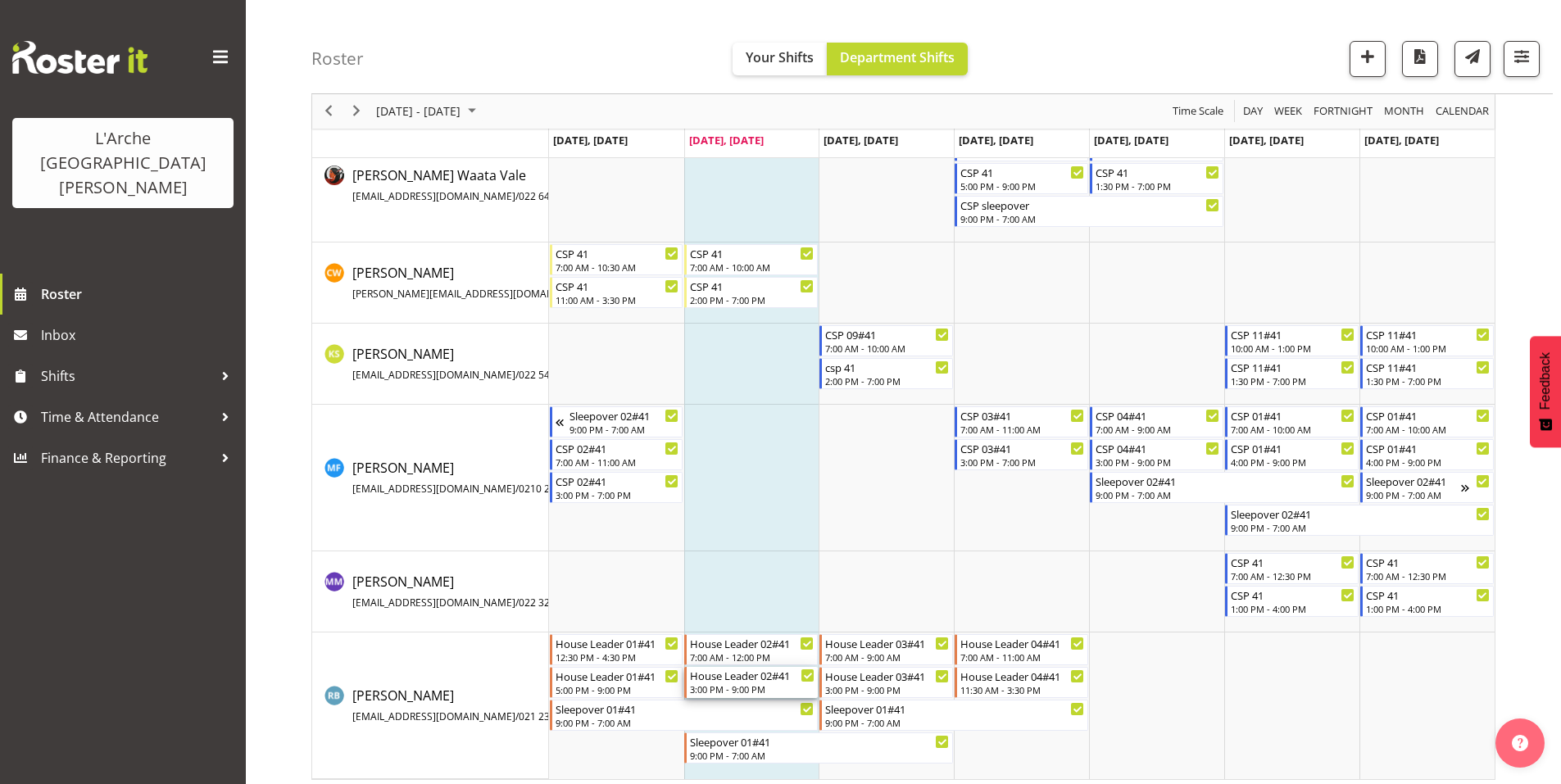
click at [744, 672] on div "House Leader 02#41" at bounding box center [752, 674] width 124 height 17
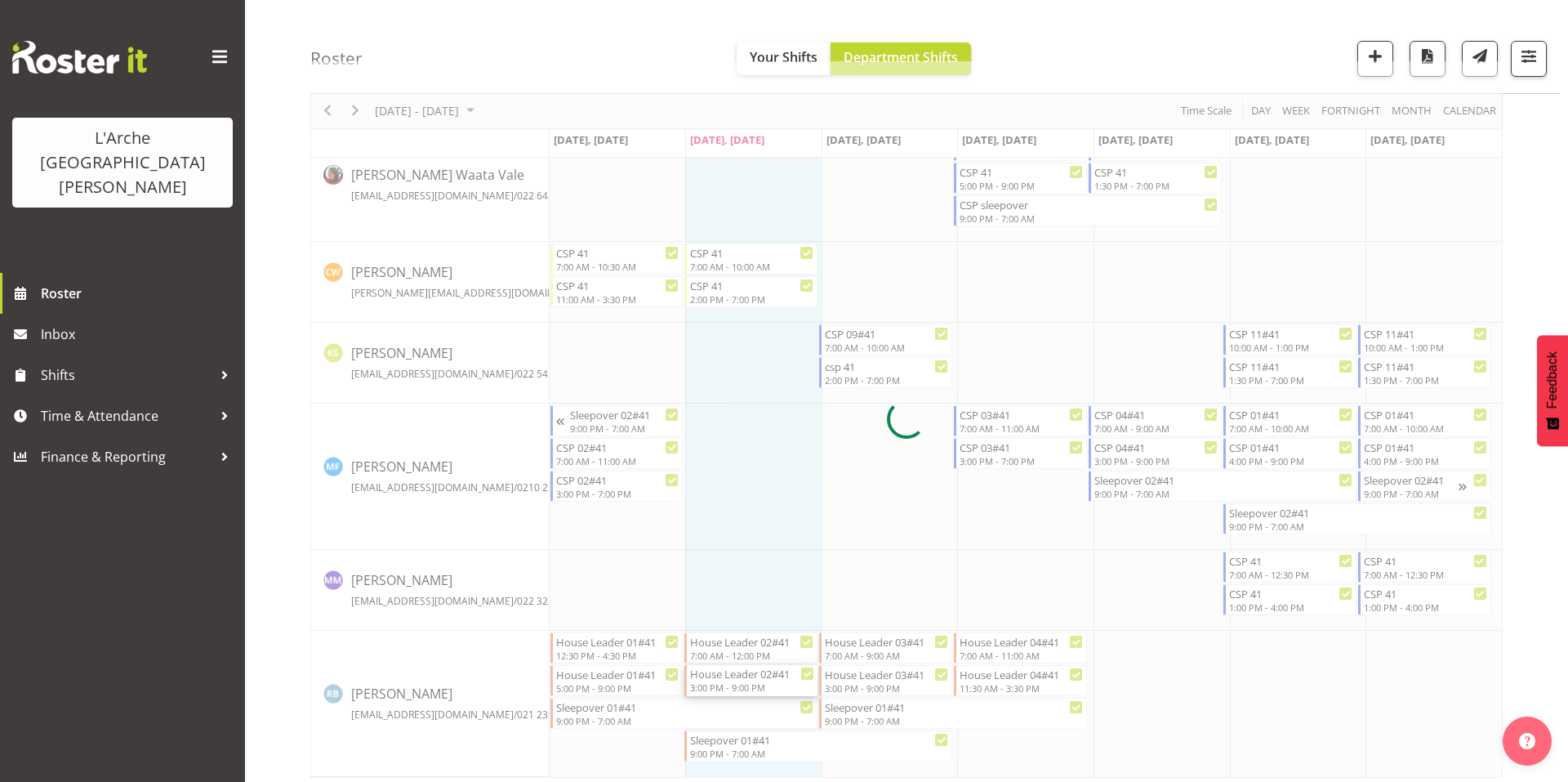
select select
select select "8"
select select "2025"
select select "15"
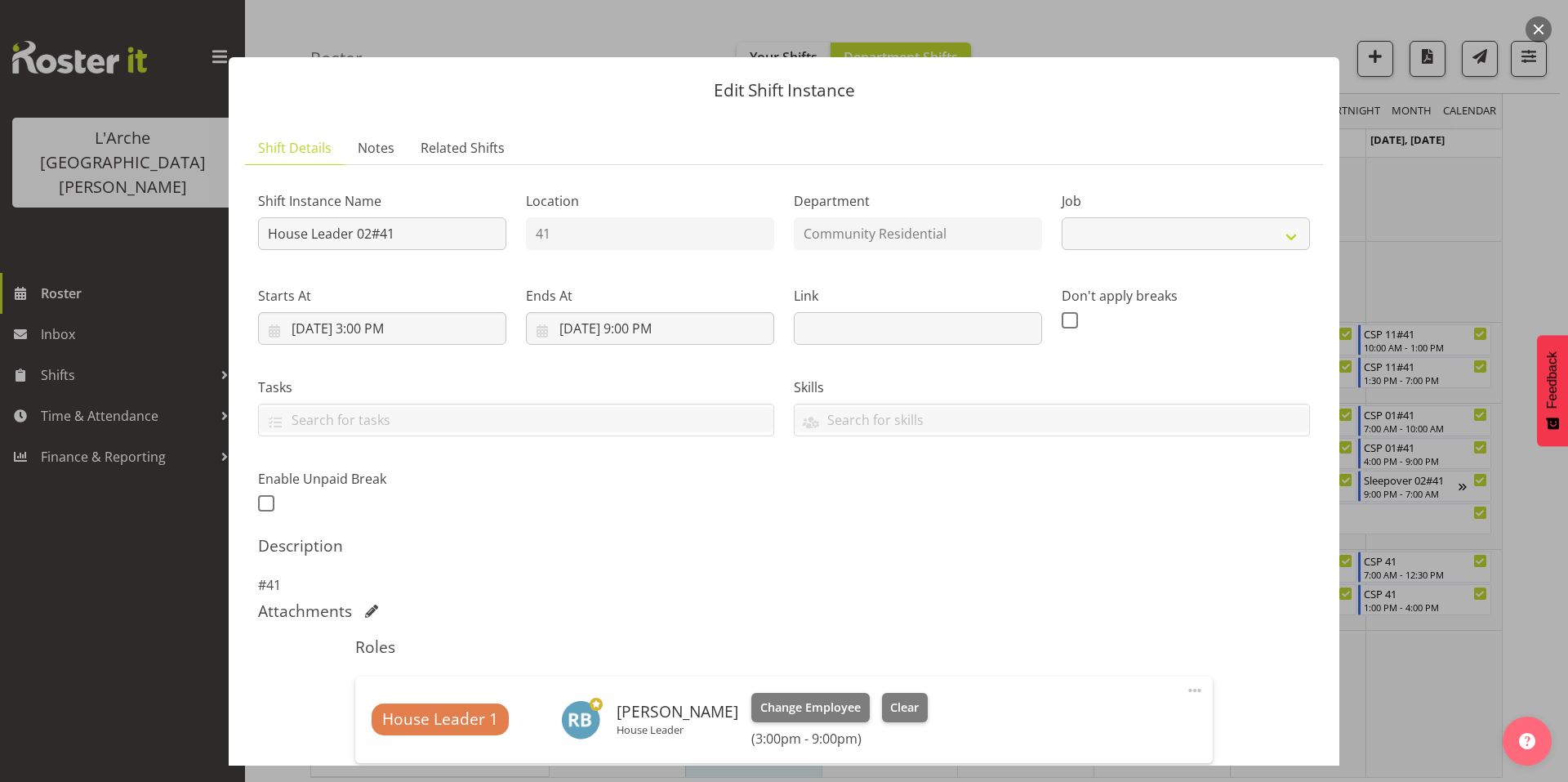
select select "1"
click at [378, 312] on input "[DATE] 3:00 PM" at bounding box center [382, 328] width 248 height 33
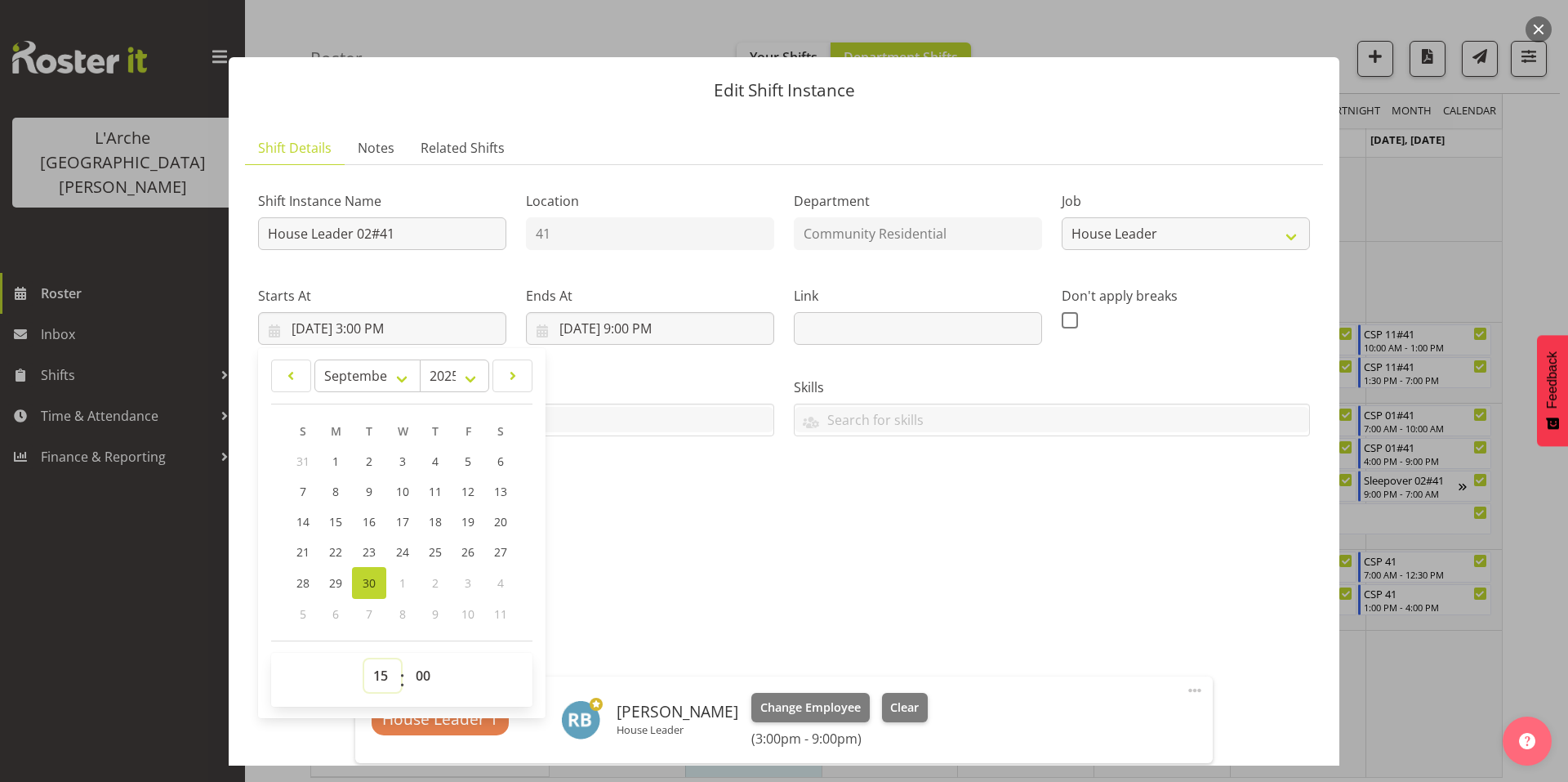
click at [383, 659] on select "00 01 02 03 04 05 06 07 08 09 10 11 12 13 14 15 16 17 18 19 20 21 22 23" at bounding box center [382, 675] width 36 height 33
select select "17"
click at [364, 659] on select "00 01 02 03 04 05 06 07 08 09 10 11 12 13 14 15 16 17 18 19 20 21 22 23" at bounding box center [382, 675] width 36 height 33
type input "[DATE] 5:00 PM"
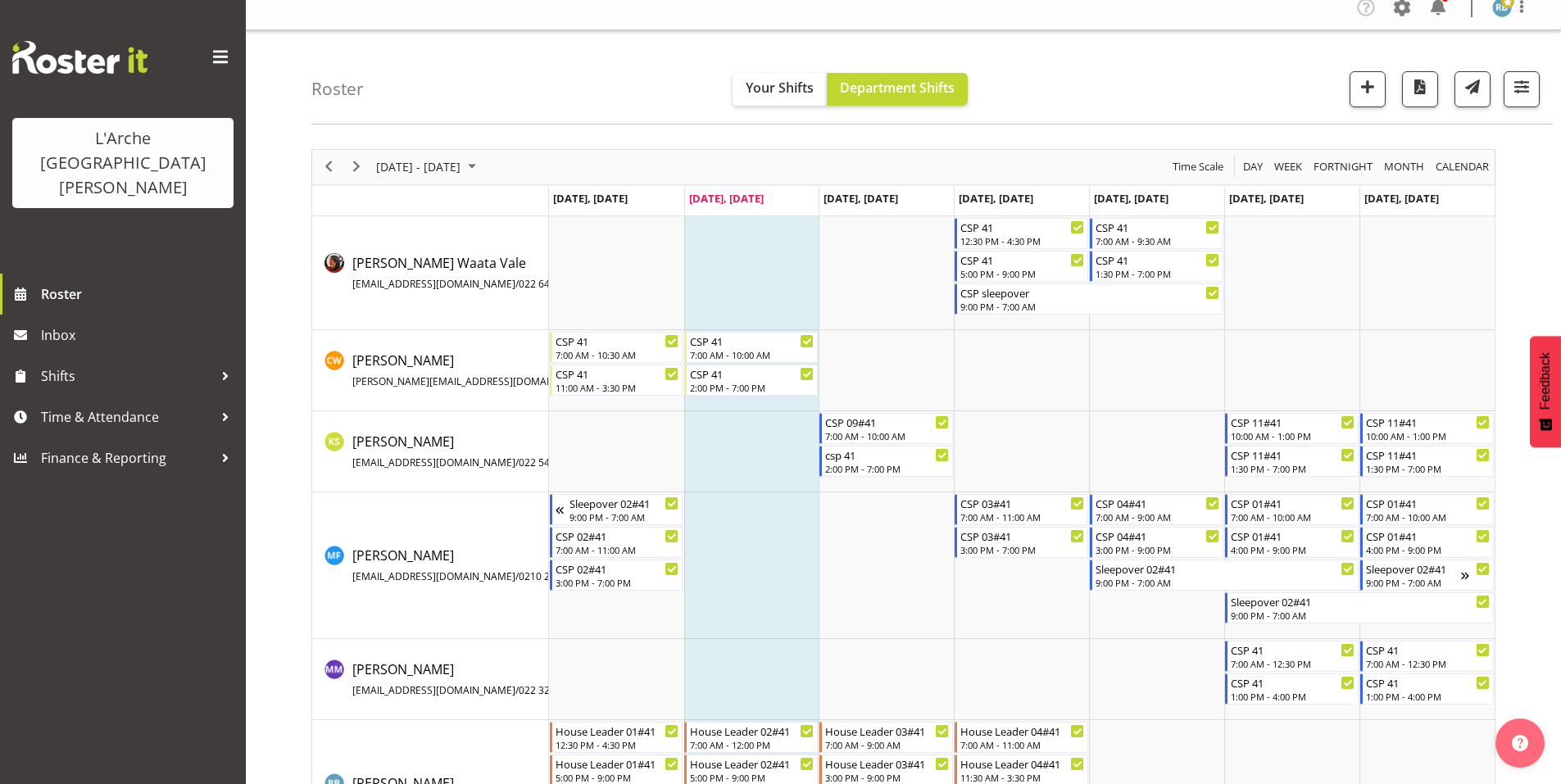
scroll to position [102, 0]
